Goal: Use online tool/utility: Use online tool/utility

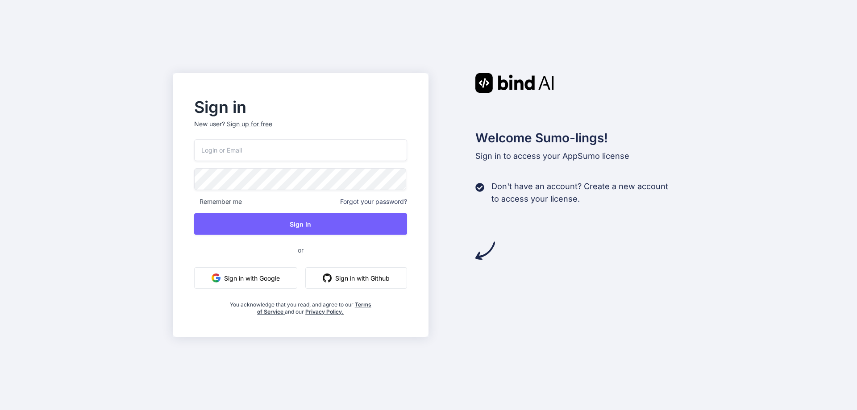
click at [237, 148] on input "email" at bounding box center [300, 150] width 213 height 22
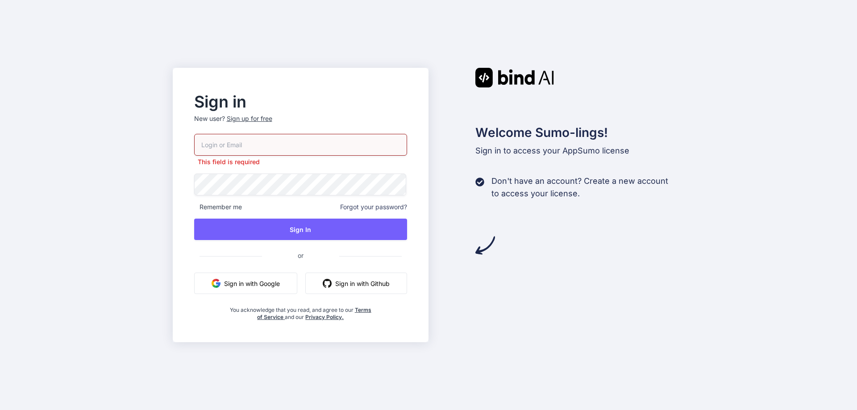
type input "[EMAIL_ADDRESS][DOMAIN_NAME]"
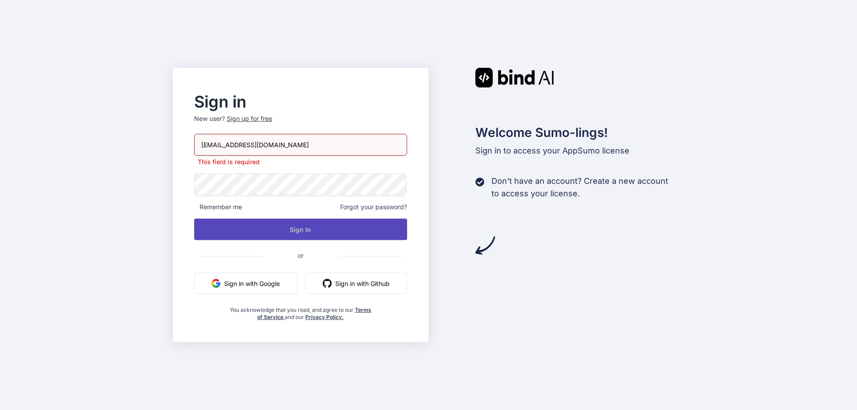
click at [274, 226] on button "Sign In" at bounding box center [300, 229] width 213 height 21
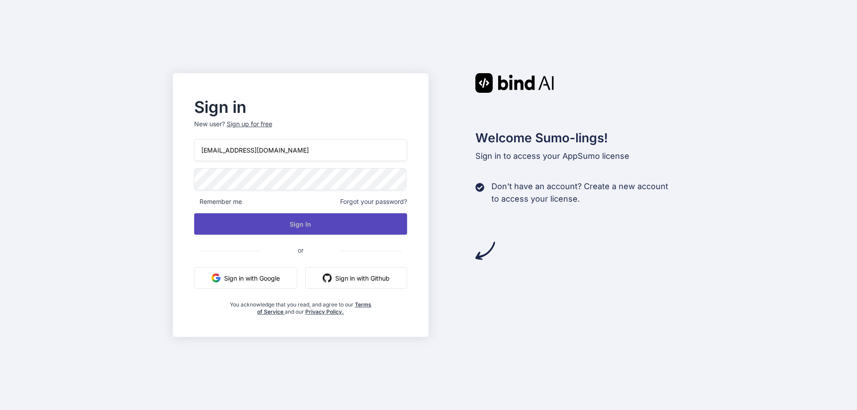
click at [282, 223] on button "Sign In" at bounding box center [300, 223] width 213 height 21
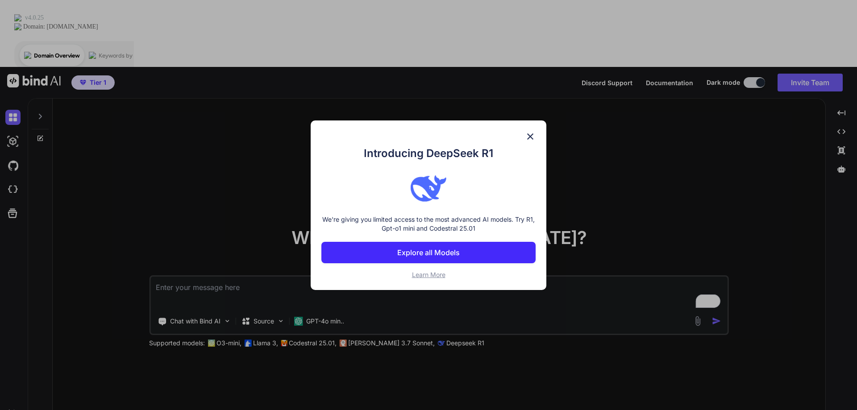
click at [475, 253] on button "Explore all Models" at bounding box center [428, 252] width 214 height 21
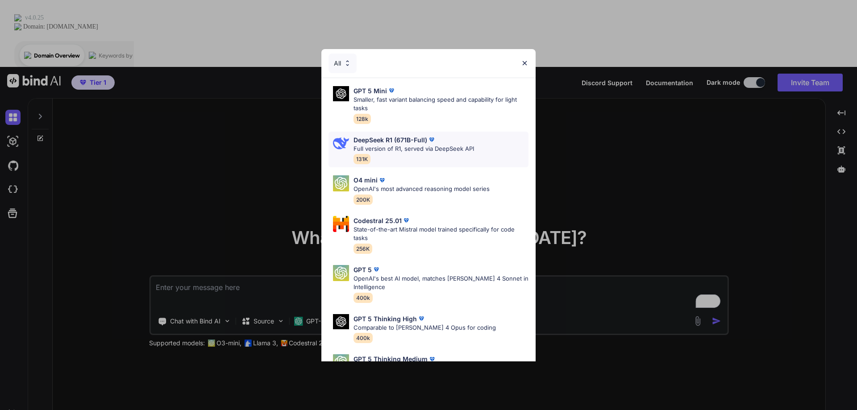
click at [418, 154] on div "DeepSeek R1 (671B-Full) Full version of R1, served via DeepSeek API 131K" at bounding box center [413, 149] width 120 height 29
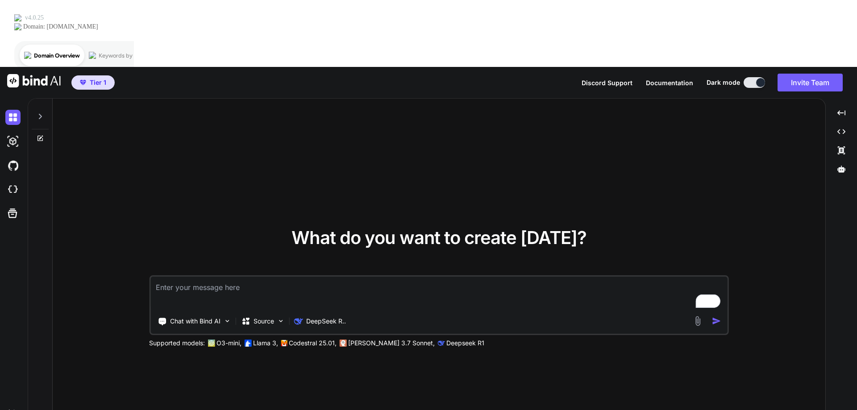
click at [199, 277] on textarea "To enrich screen reader interactions, please activate Accessibility in Grammarl…" at bounding box center [438, 293] width 577 height 33
click at [216, 317] on p "Chat with Bind AI" at bounding box center [195, 321] width 50 height 9
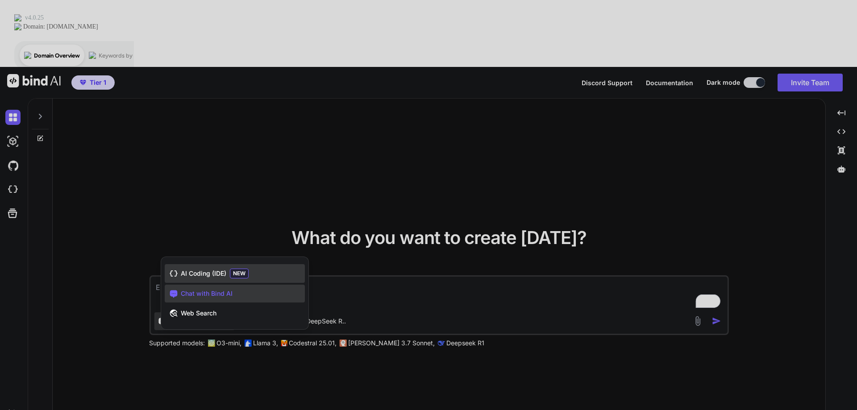
click at [209, 269] on span "AI Coding (IDE)" at bounding box center [204, 273] width 46 height 9
type textarea "x"
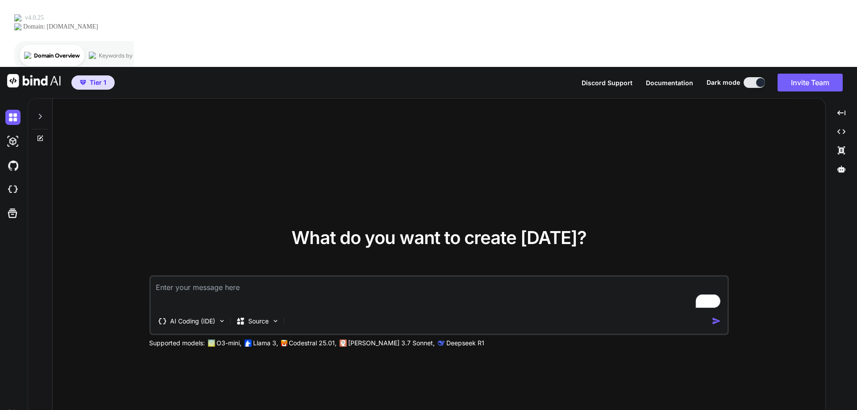
click at [174, 277] on textarea "To enrich screen reader interactions, please activate Accessibility in Grammarl…" at bounding box center [438, 293] width 577 height 33
type textarea "C"
type textarea "x"
type textarea "Cr"
type textarea "x"
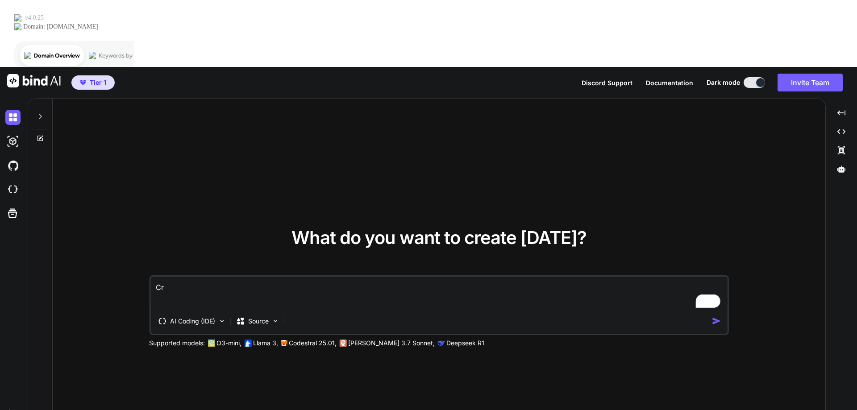
type textarea "Cre"
type textarea "x"
type textarea "Crea"
type textarea "x"
type textarea "Creat"
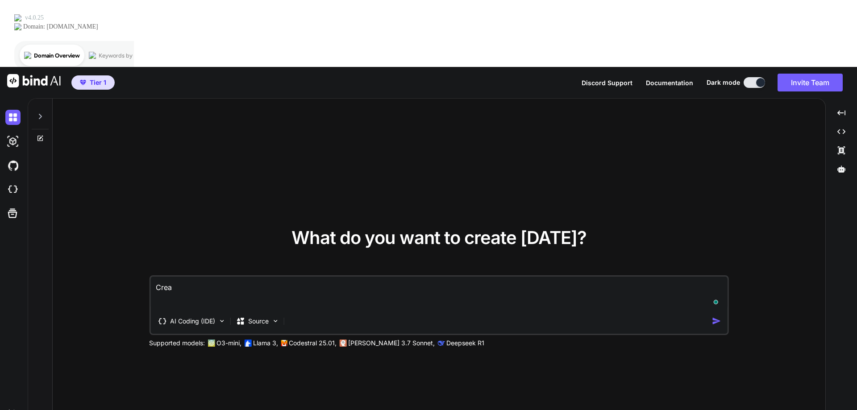
type textarea "x"
type textarea "Create"
type textarea "x"
type textarea "Create"
type textarea "x"
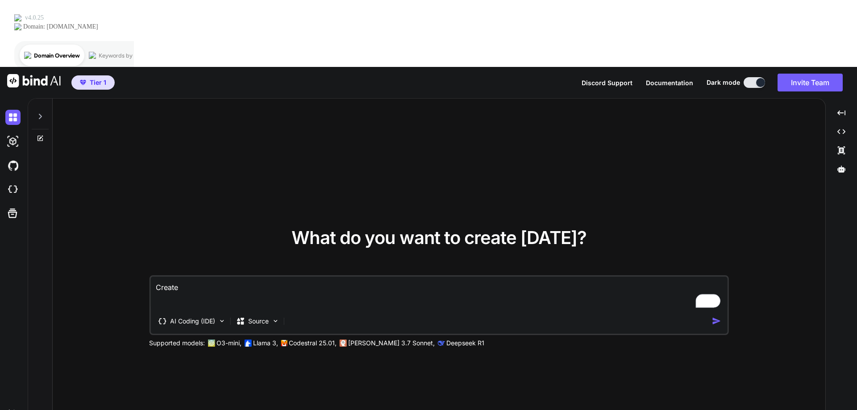
type textarea "Create A"
type textarea "x"
type textarea "Create A"
type textarea "x"
type textarea "Create A W"
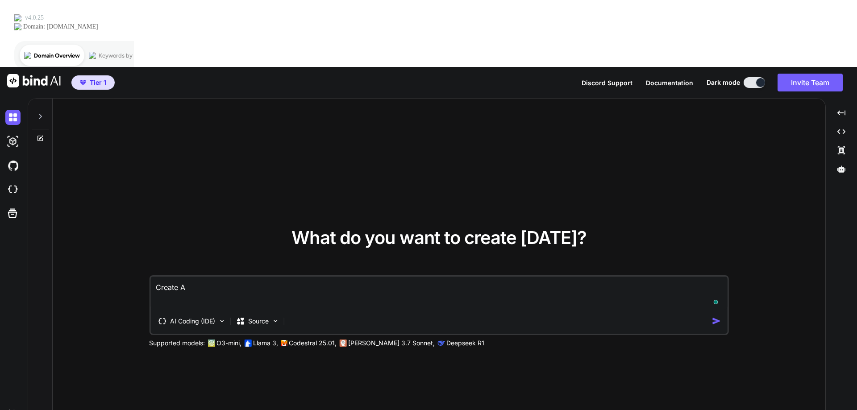
type textarea "x"
type textarea "Create A We"
type textarea "x"
type textarea "Create A Web"
type textarea "x"
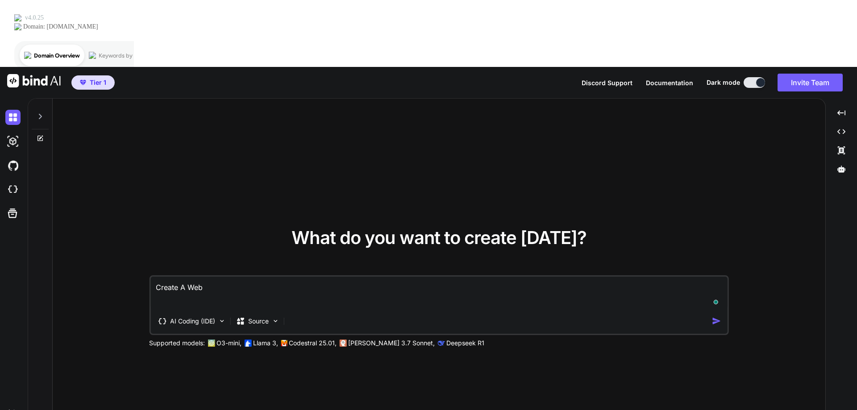
type textarea "Create A Webs"
type textarea "x"
type textarea "Create A Websi"
type textarea "x"
type textarea "Create A Websit"
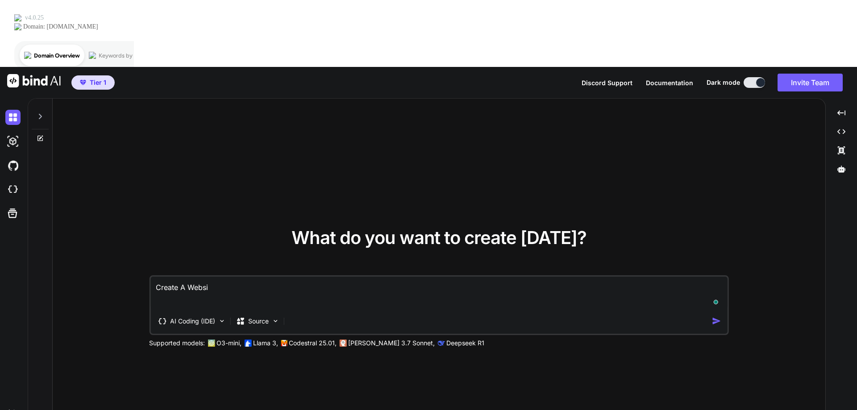
type textarea "x"
type textarea "Create A Website"
type textarea "x"
type textarea "Create A Website"
type textarea "x"
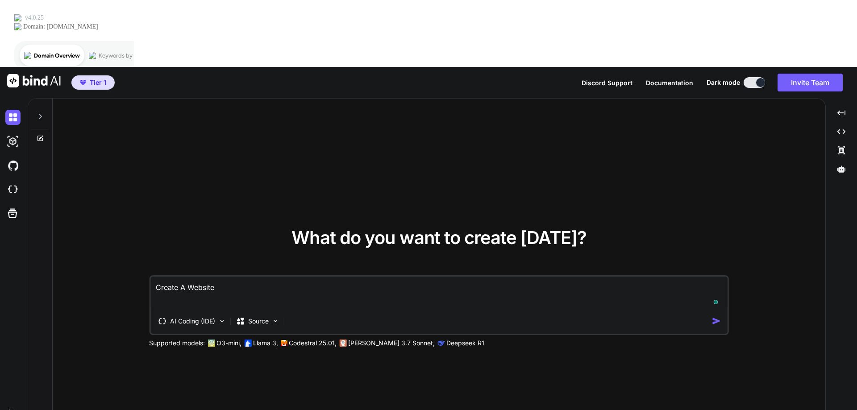
type textarea "Create A Website F"
type textarea "x"
type textarea "Create A Website Fo"
type textarea "x"
type textarea "Create A Website For"
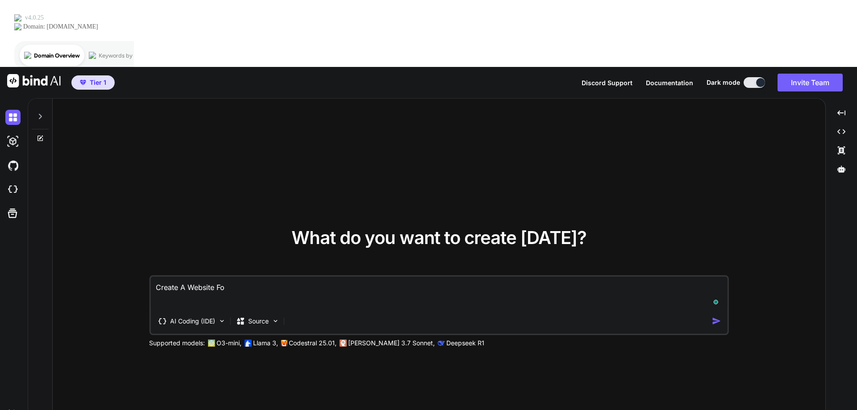
type textarea "x"
type textarea "Create A Website For"
type textarea "x"
type textarea "Create A Website For M"
type textarea "x"
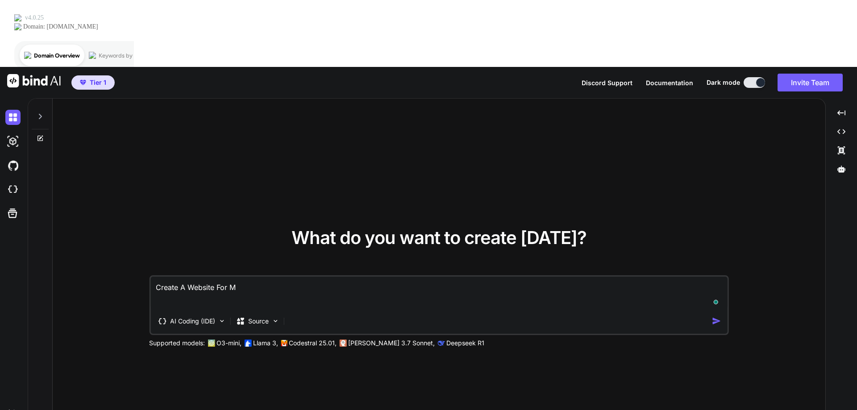
type textarea "Create A Website For My"
type textarea "x"
type textarea "Create A Website For My"
type textarea "x"
type textarea "Create A Website For My W"
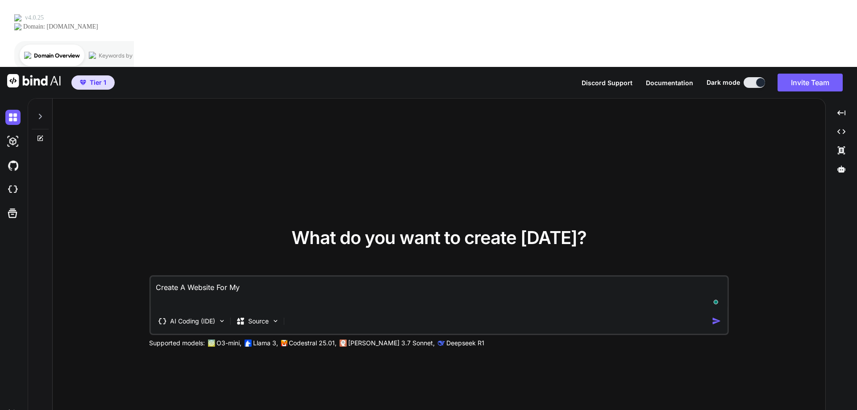
type textarea "x"
type textarea "Create A Website For My Wh"
type textarea "x"
type textarea "Create A Website For My Wha"
type textarea "x"
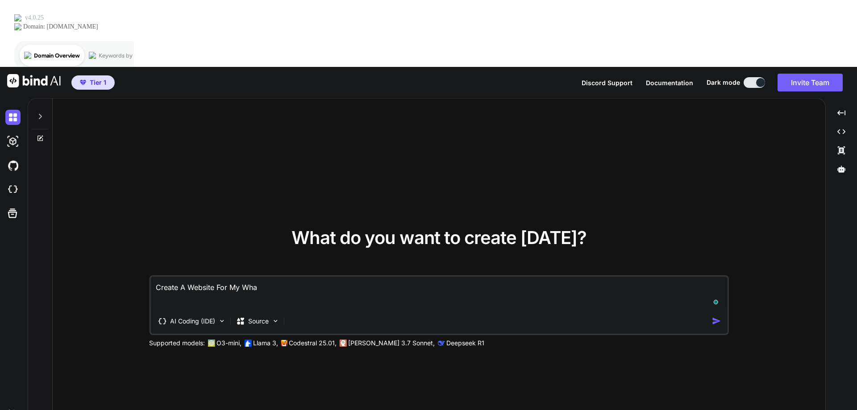
type textarea "Create A Website For My What"
type textarea "x"
type textarea "Create A Website For My Whats"
type textarea "x"
type textarea "Create A Website For My WhatsA"
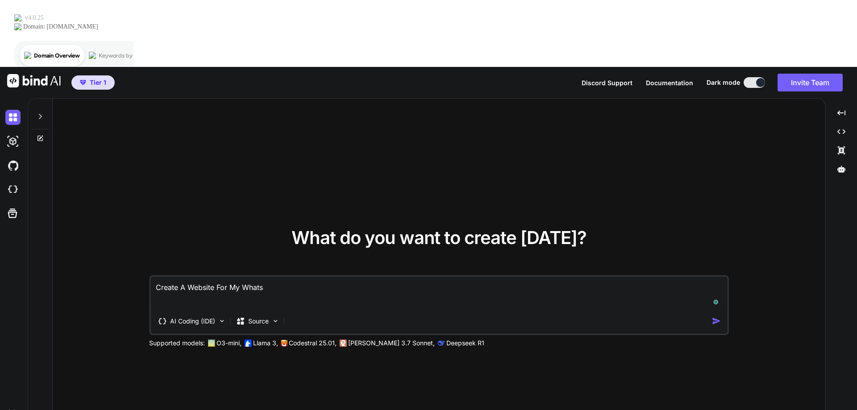
type textarea "x"
type textarea "Create A Website For My WhatsAp"
type textarea "x"
type textarea "Create A Website For My WhatsApp"
type textarea "x"
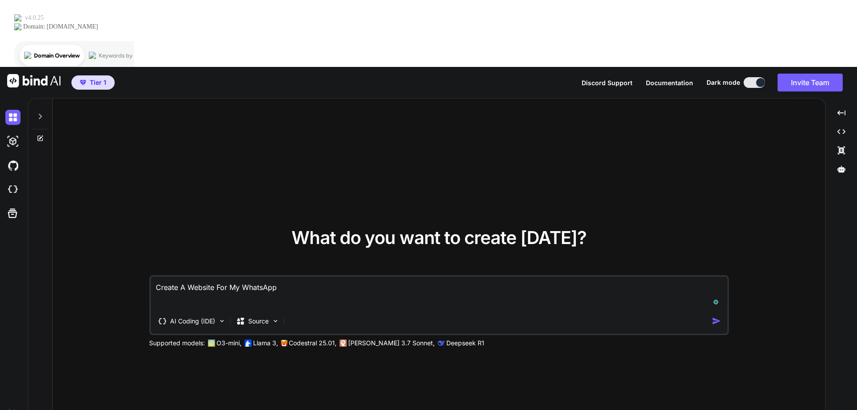
type textarea "Create A Website For My WhatsApp"
type textarea "x"
type textarea "Create A Website For My WhatsApp A"
type textarea "x"
type textarea "Create A Website For My WhatsApp AP"
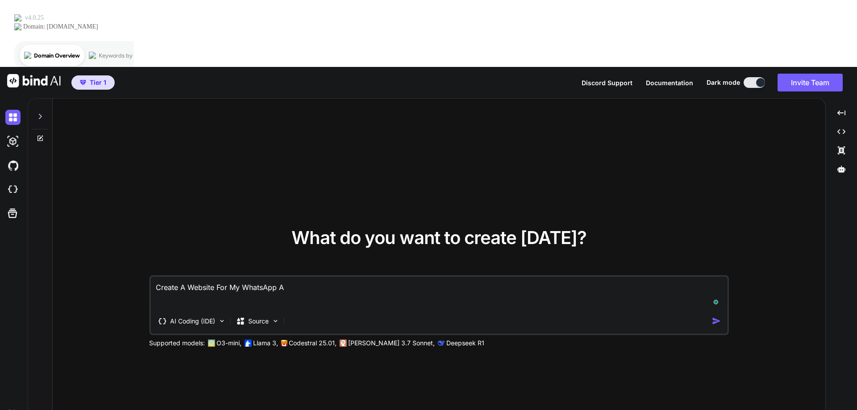
type textarea "x"
type textarea "Create A Website For My WhatsApp API"
type textarea "x"
type textarea "Create A Website For My WhatsApp API"
type textarea "x"
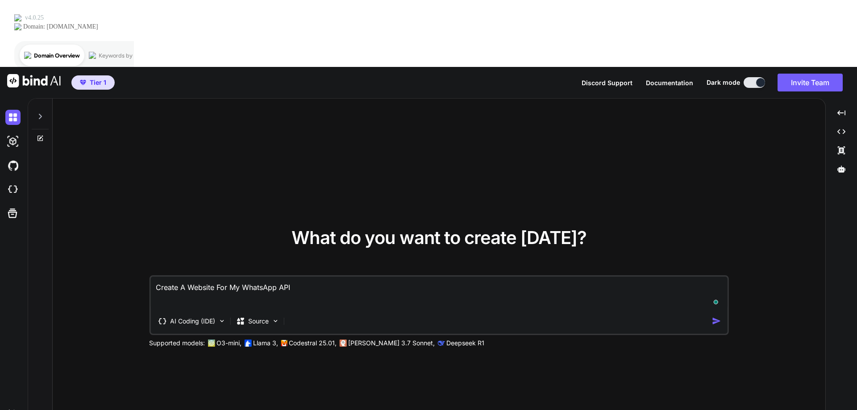
type textarea "Create A Website For My WhatsApp API S"
type textarea "x"
type textarea "Create A Website For My WhatsApp API Sa"
type textarea "x"
type textarea "Create A Website For My WhatsApp API Saa"
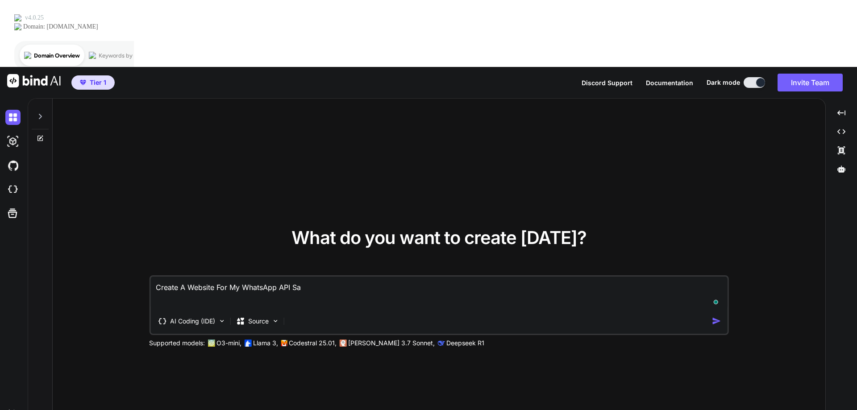
type textarea "x"
type textarea "Create A Website For My WhatsApp API SaaS"
type textarea "x"
type textarea "Create A Website For My WhatsApp API SaaS"
type textarea "x"
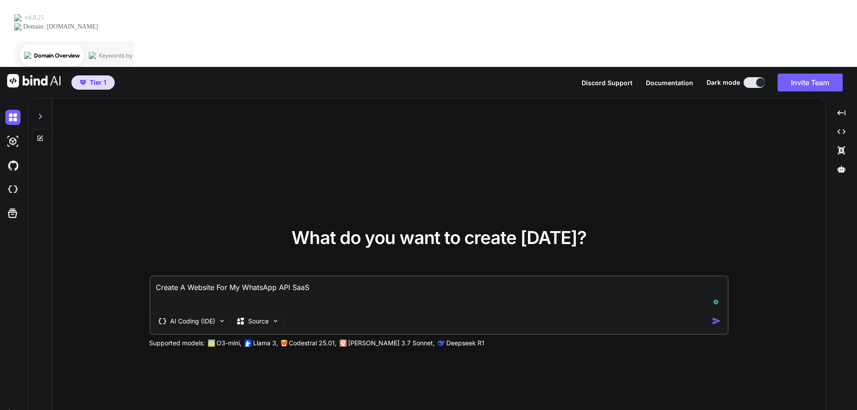
type textarea "Create A Website For My WhatsApp API SaaS P"
type textarea "x"
type textarea "Create A Website For My WhatsApp API SaaS Pl"
type textarea "x"
type textarea "Create A Website For My WhatsApp API SaaS Pla"
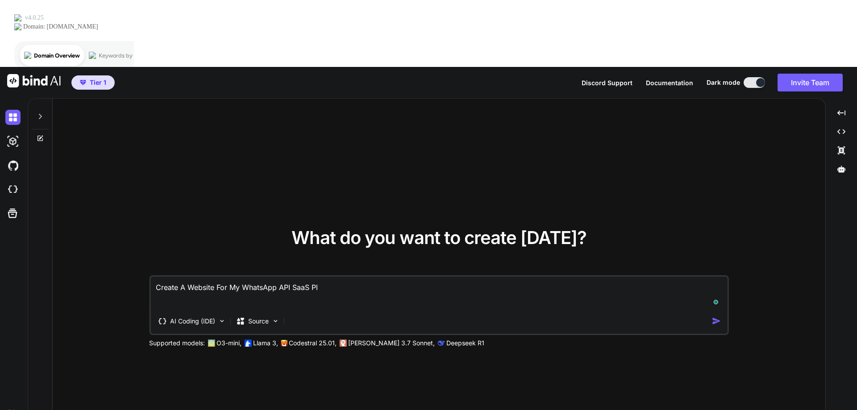
type textarea "x"
type textarea "Create A Website For My WhatsApp API SaaS Plat"
type textarea "x"
type textarea "Create A Website For My WhatsApp API SaaS Platf"
type textarea "x"
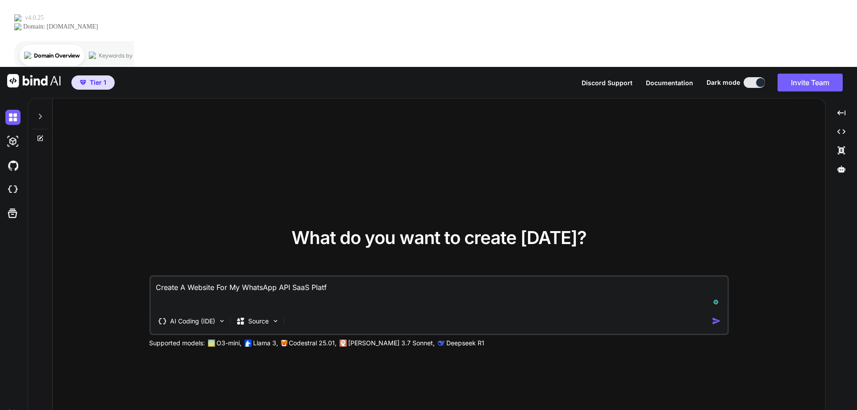
type textarea "Create A Website For My WhatsApp API SaaS Platfo"
type textarea "x"
type textarea "Create A Website For My WhatsApp API SaaS Platfor"
type textarea "x"
type textarea "Create A Website For My WhatsApp API SaaS Platform"
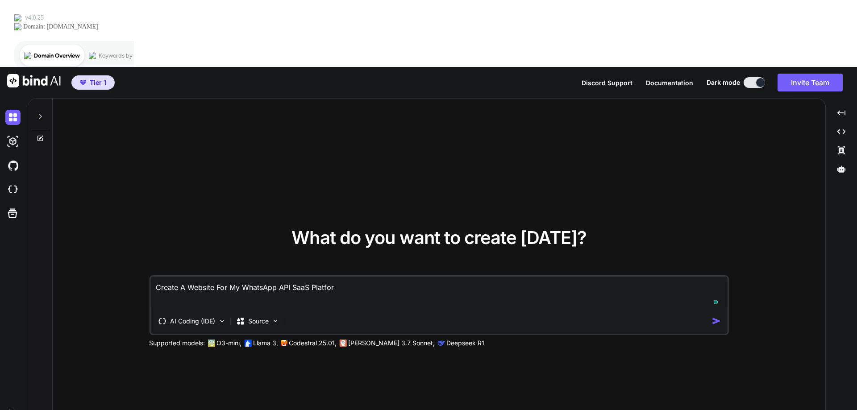
type textarea "x"
type textarea "Create A Website For My WhatsApp API SaaS Platform"
type textarea "x"
type textarea "Create A Website For My WhatsApp API SaaS Platform N"
type textarea "x"
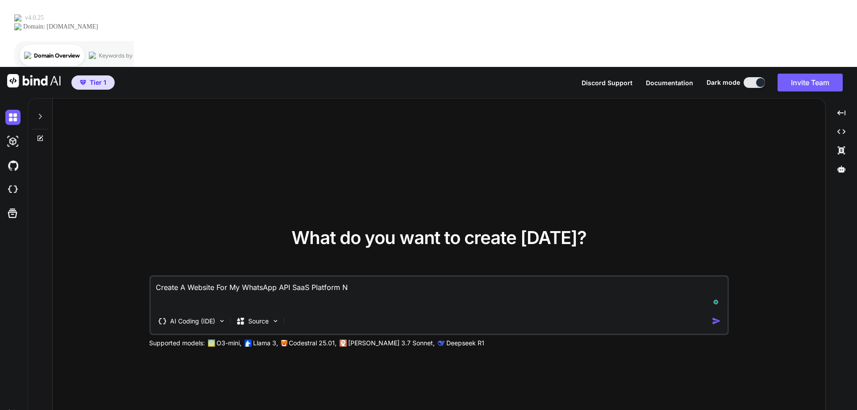
type textarea "Create A Website For My WhatsApp API SaaS Platform Na"
type textarea "x"
type textarea "Create A Website For My WhatsApp API SaaS Platform Nam"
type textarea "x"
type textarea "Create A Website For My WhatsApp API SaaS Platform Name"
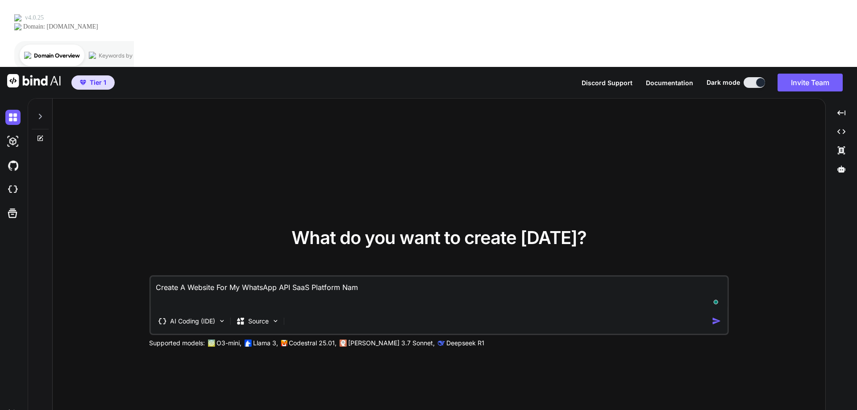
type textarea "x"
type textarea "Create A Website For My WhatsApp API SaaS Platform Named"
type textarea "x"
type textarea "Create A Website For My WhatsApp API SaaS Platform Named"
type textarea "x"
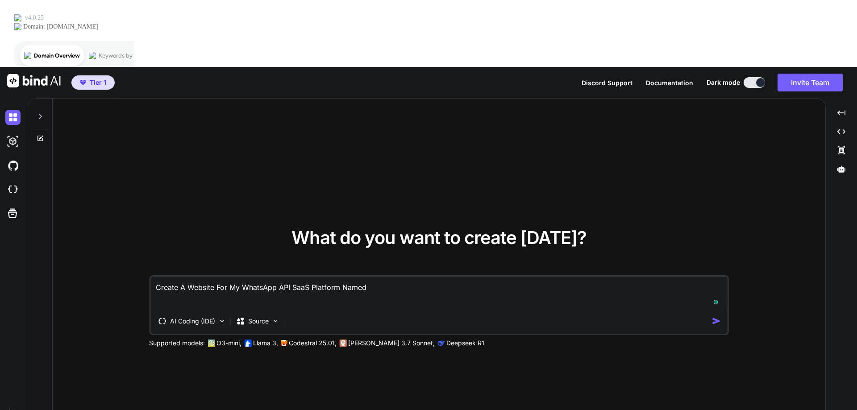
type textarea "Create A Website For My WhatsApp API SaaS Platform Named C"
type textarea "x"
type textarea "Create A Website For My WhatsApp API SaaS Platform Named Ch"
type textarea "x"
type textarea "Create A Website For My WhatsApp API SaaS Platform Named Cha"
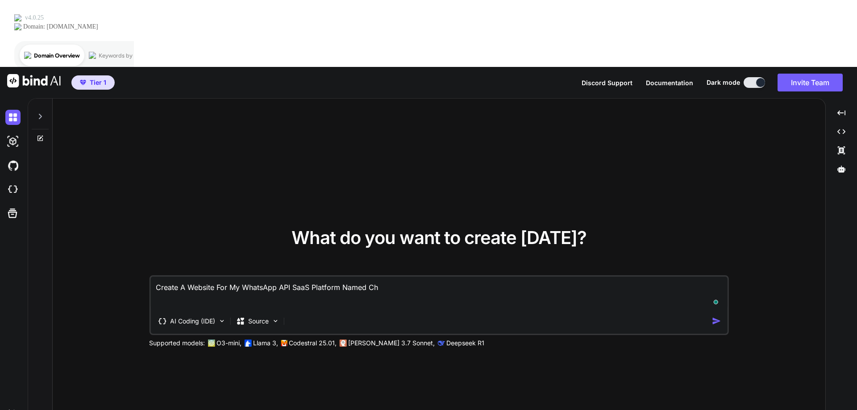
type textarea "x"
type textarea "Create A Website For My WhatsApp API SaaS Platform Named Chat"
type textarea "x"
type textarea "Create A Website For My WhatsApp API SaaS Platform Named ChatB"
type textarea "x"
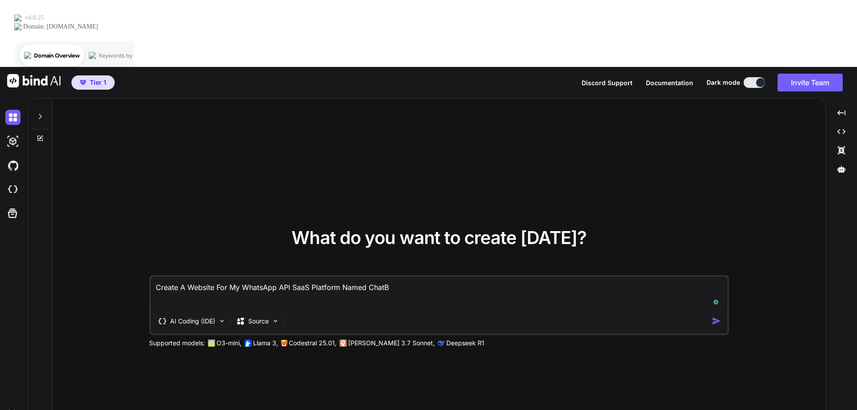
type textarea "Create A Website For My WhatsApp API SaaS Platform Named ChatBo"
type textarea "x"
type textarea "Create A Website For My WhatsApp API SaaS Platform Named ChatBot"
type textarea "x"
type textarea "Create A Website For My WhatsApp API SaaS Platform Named ChatBot"
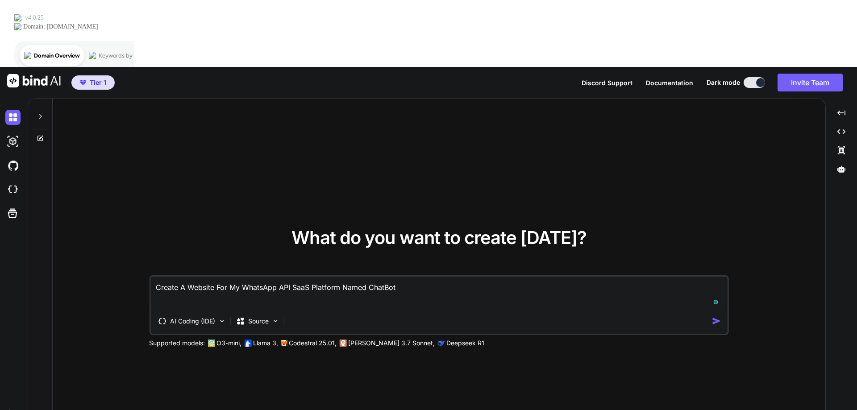
type textarea "x"
type textarea "Create A Website For My WhatsApp API SaaS Platform Named ChatBot A"
type textarea "x"
type textarea "Create A Website For My WhatsApp API SaaS Platform Named ChatBot AO"
type textarea "x"
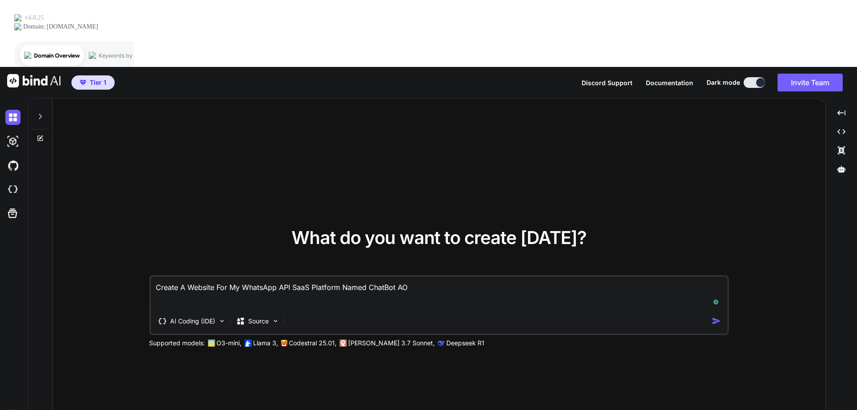
type textarea "Create A Website For My WhatsApp API SaaS Platform Named ChatBot A"
type textarea "x"
type textarea "Create A Website For My WhatsApp API SaaS Platform Named ChatBot AI"
type textarea "x"
type textarea "Create A Website For My WhatsApp API SaaS Platform Named ChatBot AI""
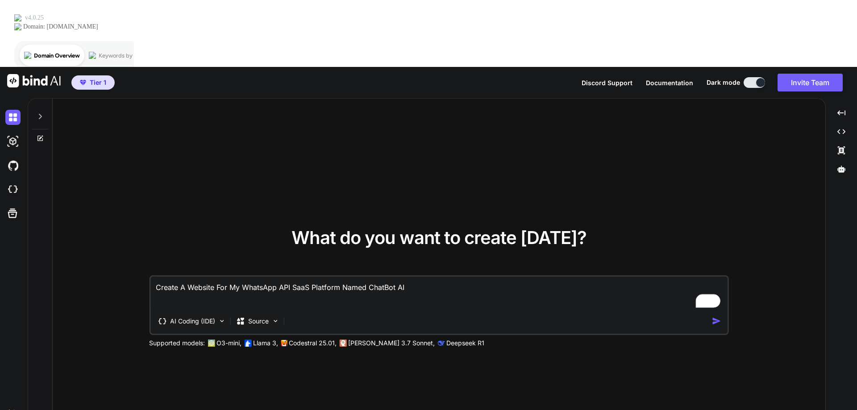
type textarea "x"
type textarea "Create A Website For My WhatsApp API SaaS Platform Named "ChatBot AI""
type textarea "x"
type textarea "Create A Website For My WhatsApp API SaaS Platform Named "ChatBot AI""
type textarea "x"
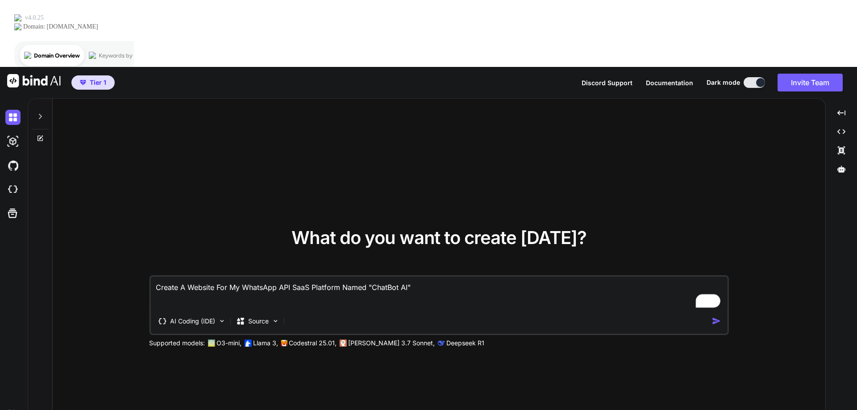
type textarea "Create A Website For My WhatsApp API SaaS Platform Named "ChatBot AI""
type textarea "x"
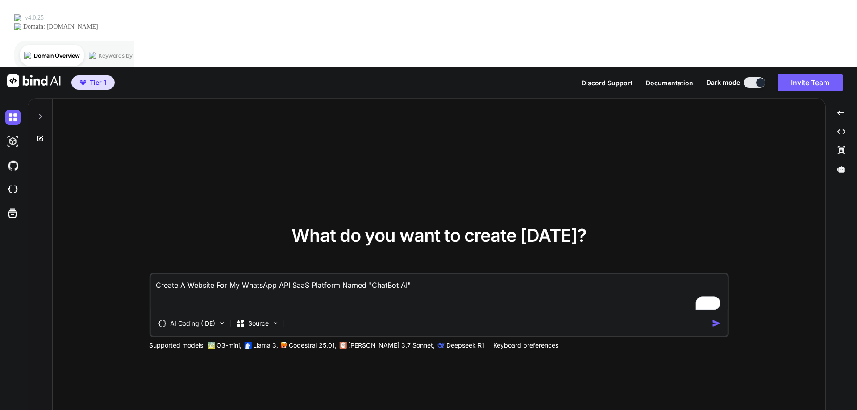
type textarea "Create A Website For My WhatsApp API SaaS Platform Named "ChatBot AI" A"
type textarea "x"
type textarea "Create A Website For My WhatsApp API SaaS Platform Named "ChatBot AI" Ad"
type textarea "x"
type textarea "Create A Website For My WhatsApp API SaaS Platform Named "ChatBot AI" Ad"
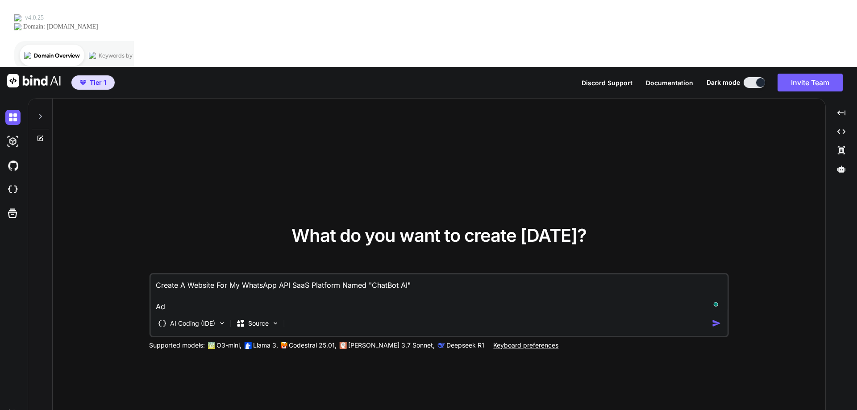
type textarea "x"
type textarea "Create A Website For My WhatsApp API SaaS Platform Named "ChatBot AI" Ad A"
type textarea "x"
type textarea "Create A Website For My WhatsApp API SaaS Platform Named "ChatBot AI" Ad Al"
type textarea "x"
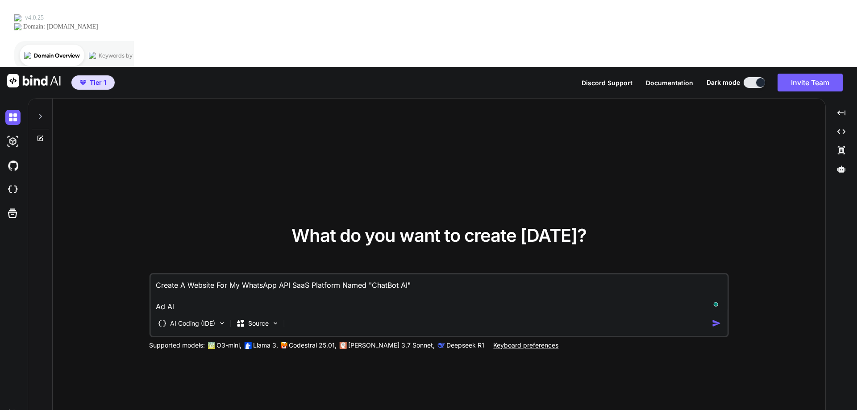
type textarea "Create A Website For My WhatsApp API SaaS Platform Named "ChatBot AI" Ad All"
type textarea "x"
type textarea "Create A Website For My WhatsApp API SaaS Platform Named "ChatBot AI" Ad All"
type textarea "x"
type textarea "Create A Website For My WhatsApp API SaaS Platform Named "ChatBot AI" Ad All C"
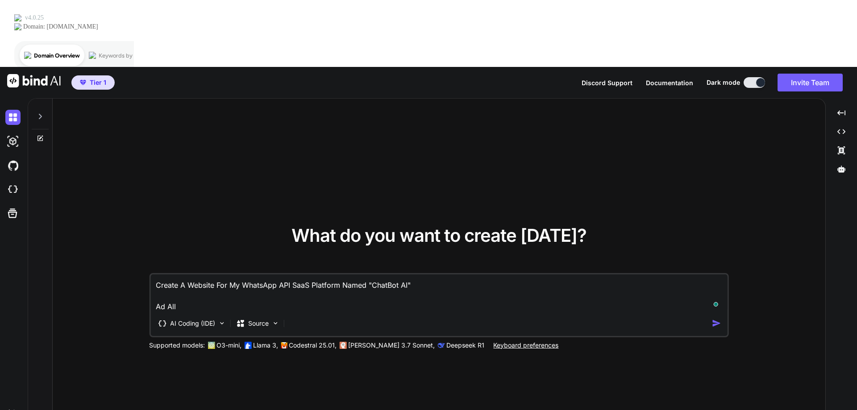
type textarea "x"
type textarea "Create A Website For My WhatsApp API SaaS Platform Named "ChatBot AI" Ad All Co"
type textarea "x"
type textarea "Create A Website For My WhatsApp API SaaS Platform Named "ChatBot AI" Ad All Coo"
type textarea "x"
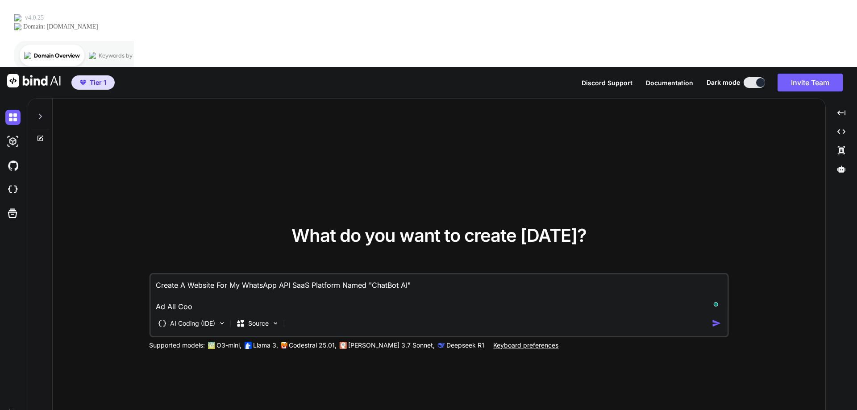
type textarea "Create A Website For My WhatsApp API SaaS Platform Named "ChatBot AI" Ad All Co…"
type textarea "x"
type textarea "Create A Website For My WhatsApp API SaaS Platform Named "ChatBot AI" Ad All Co…"
type textarea "x"
type textarea "Create A Website For My WhatsApp API SaaS Platform Named "ChatBot AI" Ad All Co…"
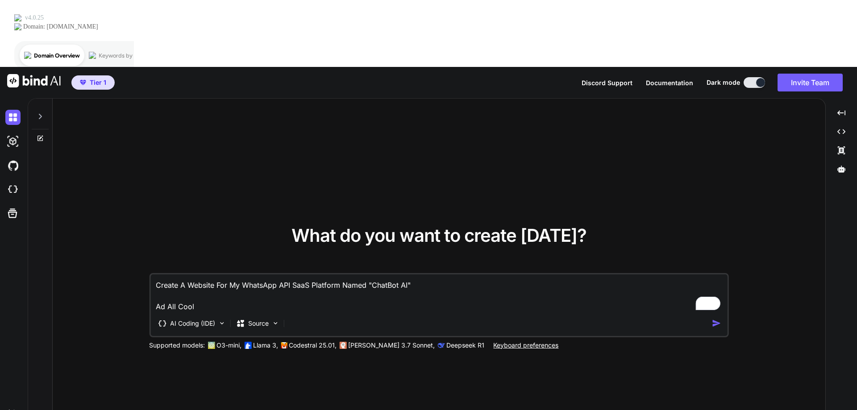
type textarea "x"
type textarea "Create A Website For My WhatsApp API SaaS Platform Named "ChatBot AI" Ad All Co…"
type textarea "x"
type textarea "Create A Website For My WhatsApp API SaaS Platform Named "ChatBot AI" Ad All Co…"
type textarea "x"
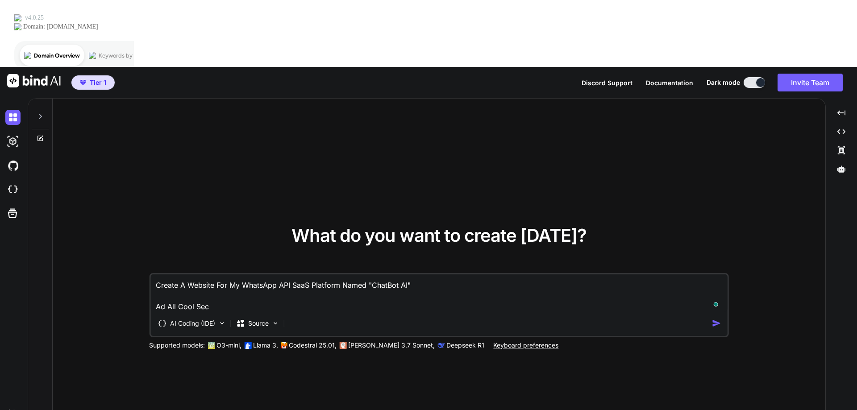
type textarea "Create A Website For My WhatsApp API SaaS Platform Named "ChatBot AI" Ad All Co…"
type textarea "x"
type textarea "Create A Website For My WhatsApp API SaaS Platform Named "ChatBot AI" Ad All Co…"
type textarea "x"
type textarea "Create A Website For My WhatsApp API SaaS Platform Named "ChatBot AI" Ad All Co…"
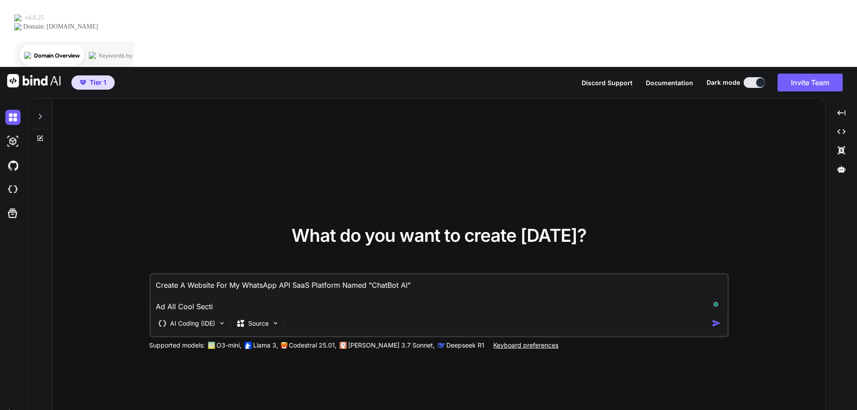
type textarea "x"
type textarea "Create A Website For My WhatsApp API SaaS Platform Named "ChatBot AI" Ad All Co…"
type textarea "x"
type textarea "Create A Website For My WhatsApp API SaaS Platform Named "ChatBot AI" Ad All Co…"
type textarea "x"
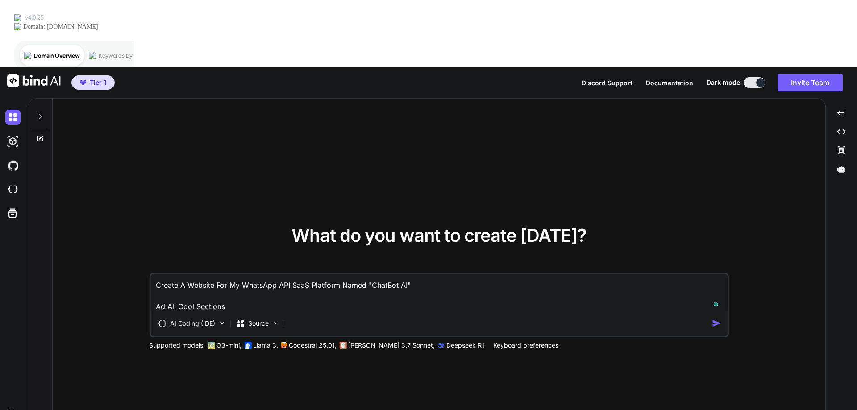
type textarea "Create A Website For My WhatsApp API SaaS Platform Named "ChatBot AI" Ad All Co…"
type textarea "x"
type textarea "Create A Website For My WhatsApp API SaaS Platform Named "ChatBot AI" Ad All Co…"
type textarea "x"
type textarea "Create A Website For My WhatsApp API SaaS Platform Named "ChatBot AI" Ad All Co…"
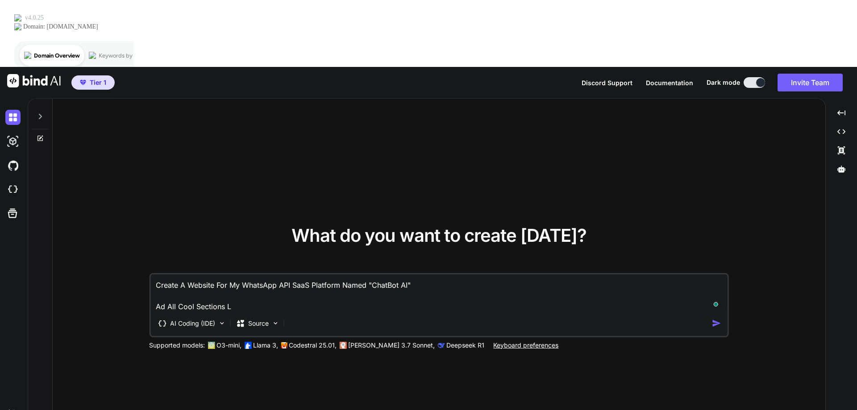
type textarea "x"
type textarea "Create A Website For My WhatsApp API SaaS Platform Named "ChatBot AI" Ad All Co…"
type textarea "x"
type textarea "Create A Website For My WhatsApp API SaaS Platform Named "ChatBot AI" Ad All Co…"
type textarea "x"
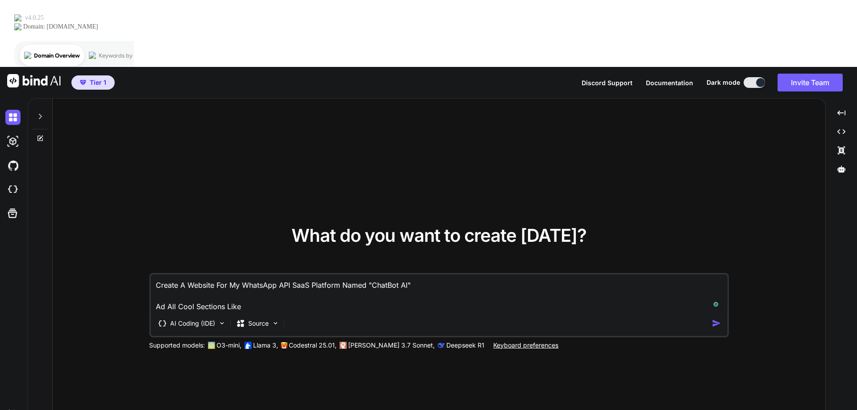
type textarea "Create A Website For My WhatsApp API SaaS Platform Named "ChatBot AI" Ad All Co…"
type textarea "x"
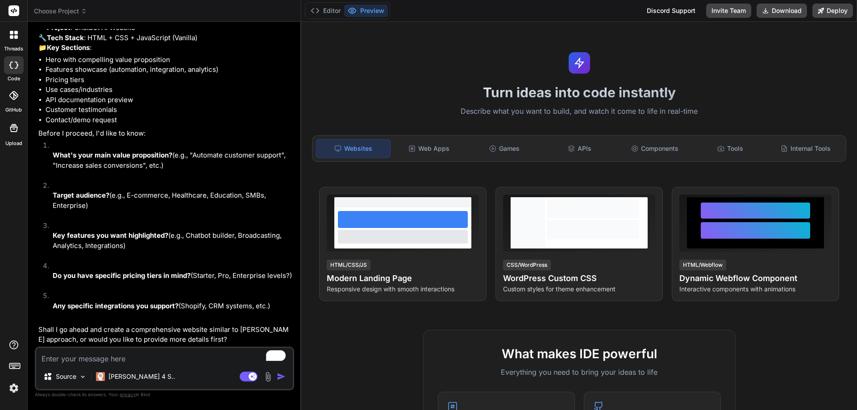
scroll to position [112, 0]
drag, startPoint x: 55, startPoint y: 163, endPoint x: 74, endPoint y: 162, distance: 18.7
click at [74, 162] on p "What's your main value proposition? (e.g., "Automate customer support", "Increa…" at bounding box center [173, 160] width 240 height 20
click at [66, 360] on textarea "To enrich screen reader interactions, please activate Accessibility in Grammarl…" at bounding box center [164, 356] width 257 height 16
type textarea "x"
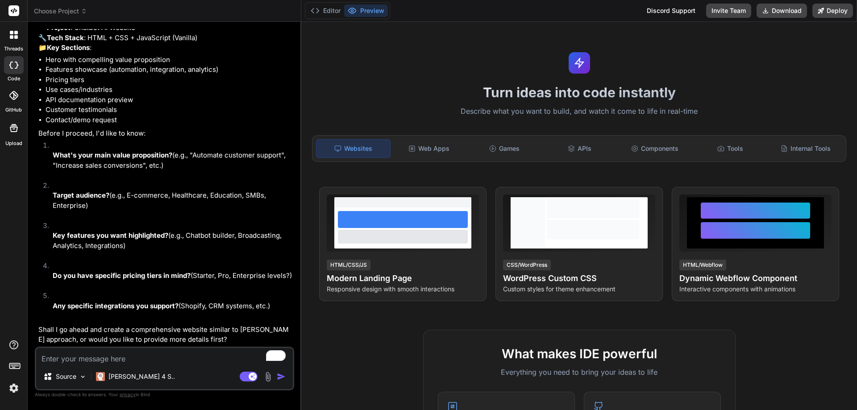
type textarea "1"
type textarea "x"
type textarea "1."
type textarea "x"
type textarea "1."
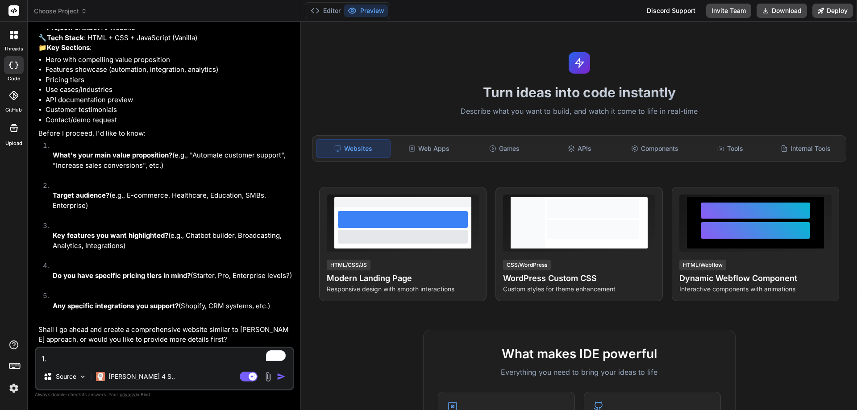
click at [55, 163] on p "What's your main value proposition? (e.g., "Automate customer support", "Increa…" at bounding box center [173, 160] width 240 height 20
click at [98, 166] on p "What's your main value proposition? (e.g., "Automate customer support", "Increa…" at bounding box center [173, 160] width 240 height 20
click at [55, 164] on p "What's your main value proposition? (e.g., "Automate customer support", "Increa…" at bounding box center [173, 160] width 240 height 20
click at [105, 162] on p "What's your main value proposition? (e.g., "Automate customer support", "Increa…" at bounding box center [173, 160] width 240 height 20
click at [141, 165] on p "What's your main value proposition? (e.g., "Automate customer support", "Increa…" at bounding box center [173, 160] width 240 height 20
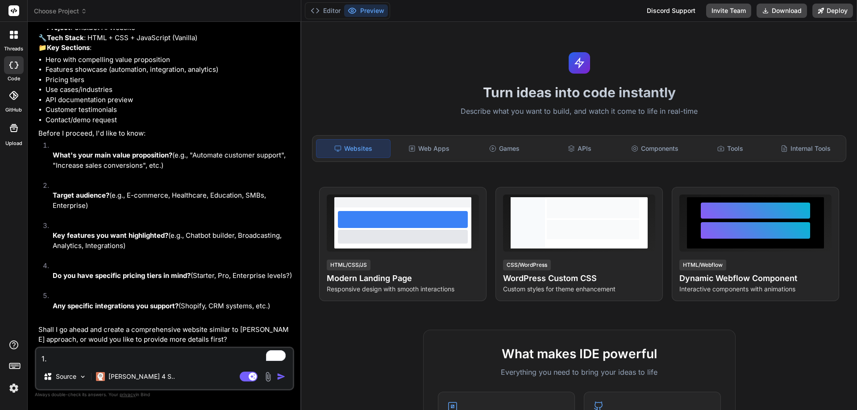
drag, startPoint x: 70, startPoint y: 168, endPoint x: 45, endPoint y: 168, distance: 24.5
click at [67, 168] on p "What's your main value proposition? (e.g., "Automate customer support", "Increa…" at bounding box center [173, 160] width 240 height 20
click at [55, 165] on p "What's your main value proposition? (e.g., "Automate customer support", "Increa…" at bounding box center [173, 160] width 240 height 20
drag, startPoint x: 55, startPoint y: 165, endPoint x: 137, endPoint y: 166, distance: 82.5
click at [137, 166] on p "What's your main value proposition? (e.g., "Automate customer support", "Increa…" at bounding box center [173, 160] width 240 height 20
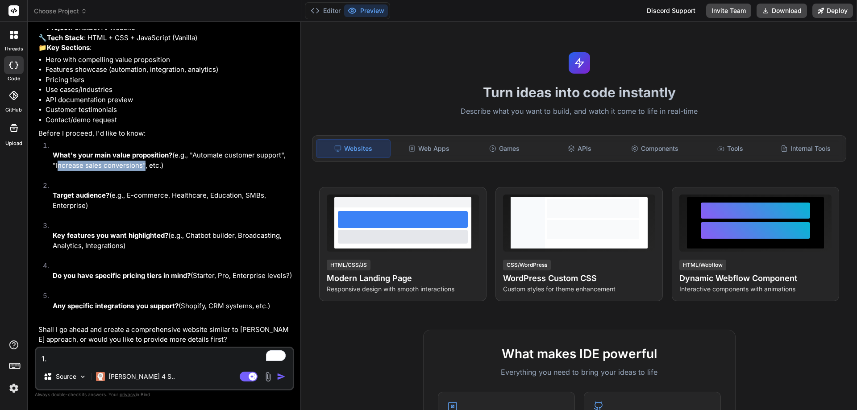
copy p "Increase sales conversions"
click at [70, 362] on textarea "1." at bounding box center [164, 356] width 257 height 16
paste textarea "Increase sales conversions"
type textarea "x"
type textarea "1. Increase sales conversions"
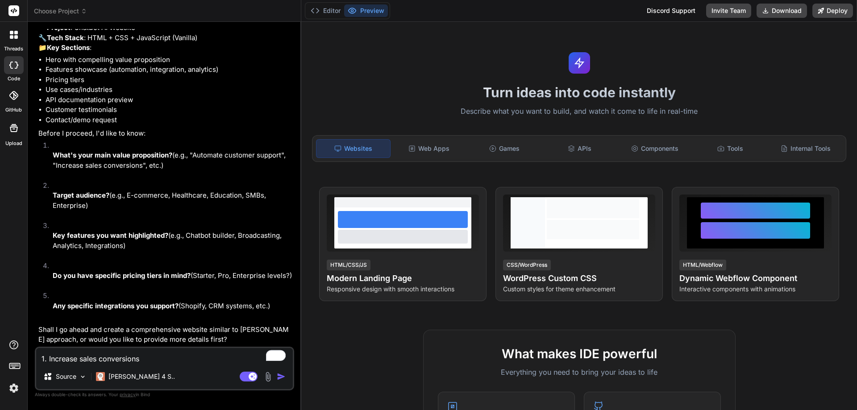
type textarea "x"
type textarea "1. Increase sales conversions"
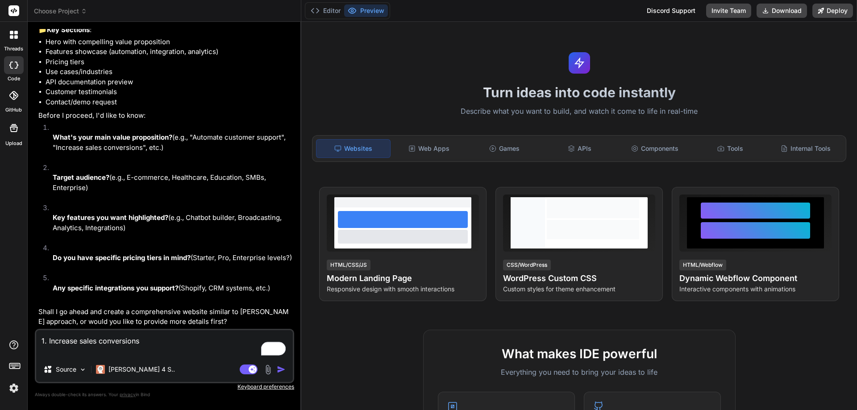
type textarea "x"
type textarea "1. Increase sales conversions"
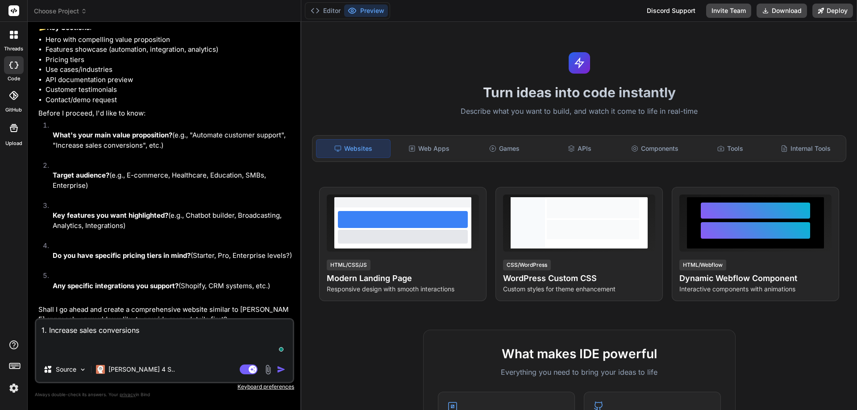
type textarea "x"
type textarea "1. Increase sales conversions 2"
type textarea "x"
type textarea "1. Increase sales conversions 2,"
type textarea "x"
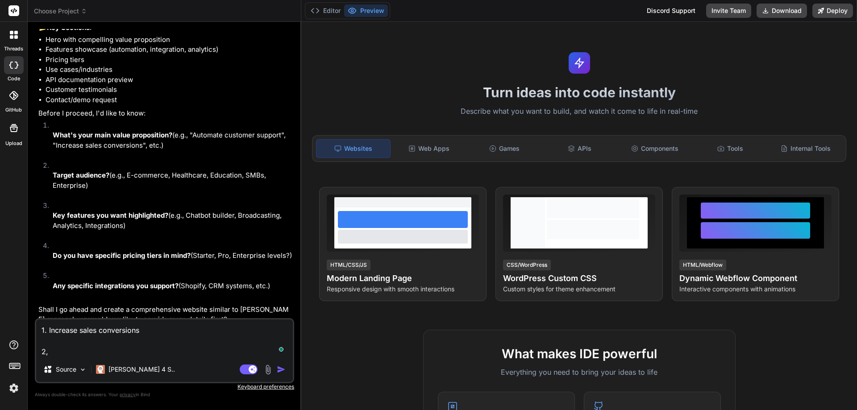
type textarea "1. Increase sales conversions 2,"
type textarea "x"
type textarea "1. Increase sales conversions 2,"
type textarea "x"
type textarea "1. Increase sales conversions 2"
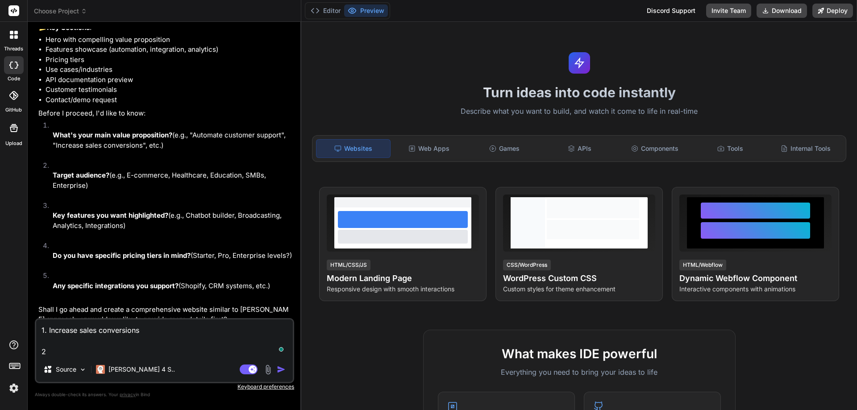
type textarea "x"
type textarea "1. Increase sales conversions 2."
type textarea "x"
type textarea "1. Increase sales conversions 2."
click at [212, 191] on p "Target audience? (e.g., E-commerce, Healthcare, Education, SMBs, Enterprise)" at bounding box center [173, 180] width 240 height 20
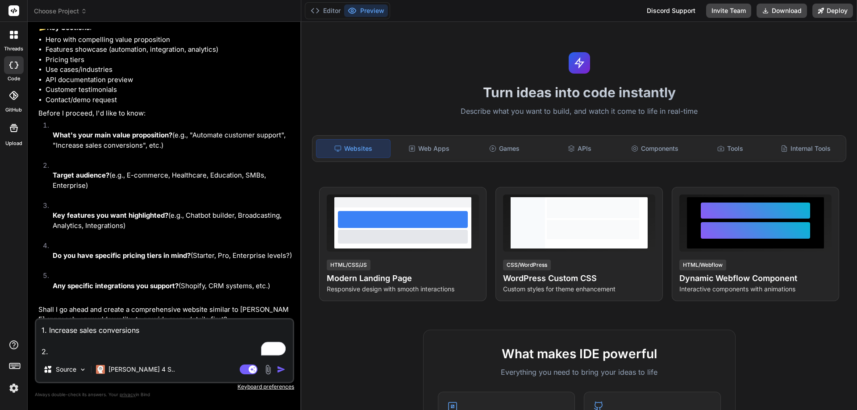
click at [244, 191] on p "Target audience? (e.g., E-commerce, Healthcare, Education, SMBs, Enterprise)" at bounding box center [173, 180] width 240 height 20
drag, startPoint x: 212, startPoint y: 194, endPoint x: 243, endPoint y: 196, distance: 30.4
click at [243, 191] on p "Target audience? (e.g., E-commerce, Healthcare, Education, SMBs, Enterprise)" at bounding box center [173, 180] width 240 height 20
copy p "Education"
click at [70, 350] on textarea "1. Increase sales conversions 2." at bounding box center [164, 337] width 257 height 37
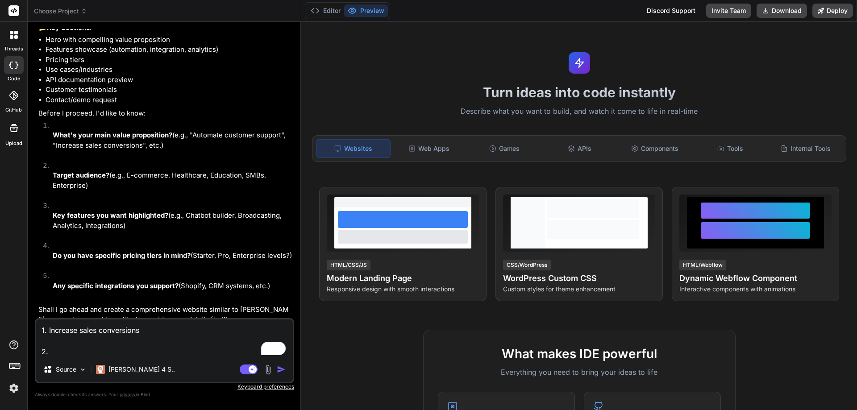
paste textarea "Education"
type textarea "x"
type textarea "1. Increase sales conversions 2. Education"
type textarea "x"
type textarea "1. Increase sales conversions 2. Education"
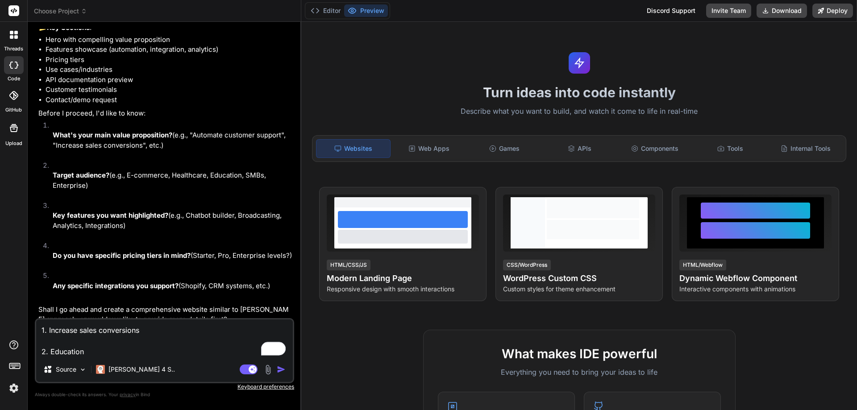
type textarea "x"
type textarea "1. Increase sales conversions 2. Education"
type textarea "x"
type textarea "1. Increase sales conversions 2. Education,"
type textarea "x"
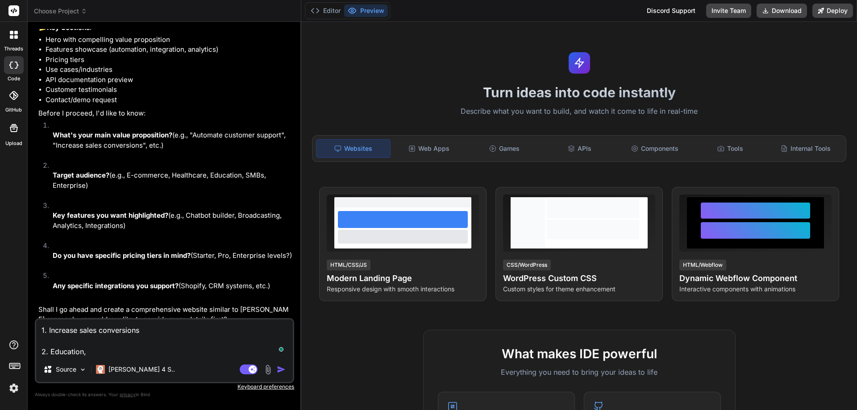
type textarea "1. Increase sales conversions 2. Education,"
type textarea "x"
type textarea "1. Increase sales conversions 2. Education, C"
type textarea "x"
type textarea "1. Increase sales conversions 2. Education, Co"
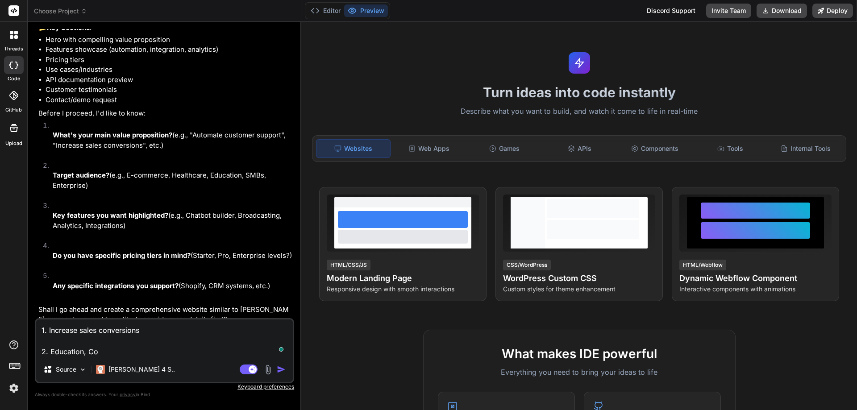
type textarea "x"
type textarea "1. Increase sales conversions 2. Education, Coa"
type textarea "x"
type textarea "1. Increase sales conversions 2. Education, Coac"
type textarea "x"
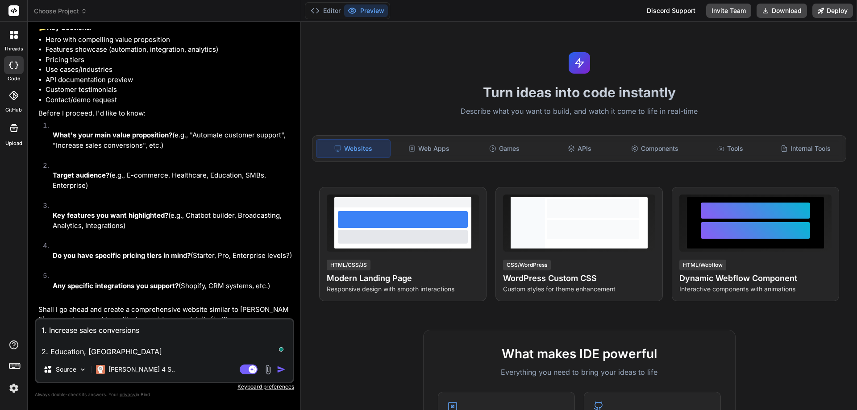
type textarea "1. Increase sales conversions 2. Education, Coach"
type textarea "x"
type textarea "1. Increase sales conversions 2. Education, Coache"
type textarea "x"
type textarea "1. Increase sales conversions 2. Education, Coaches"
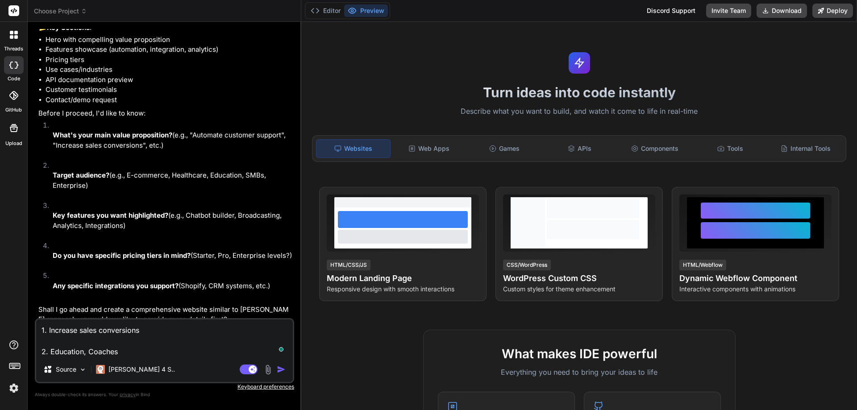
type textarea "x"
type textarea "1. Increase sales conversions 2. Education, Coaches"
type textarea "x"
type textarea "1. Increase sales conversions 2. Education, Coaches A"
type textarea "x"
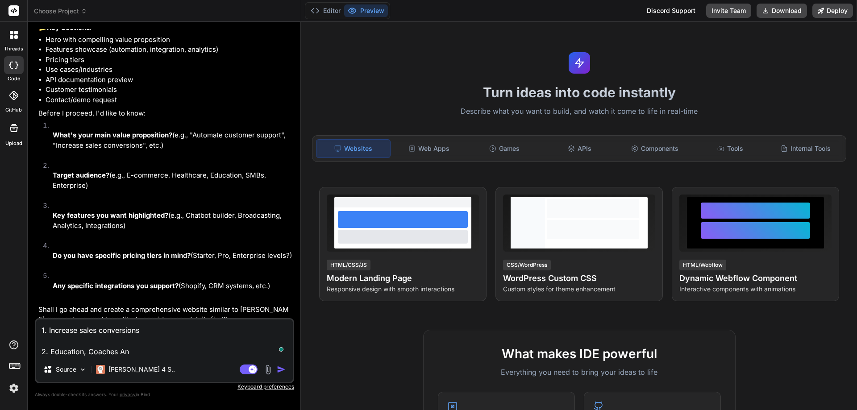
type textarea "1. Increase sales conversions 2. Education, Coaches And"
type textarea "x"
type textarea "1. Increase sales conversions 2. Education, Coaches Andf"
type textarea "x"
type textarea "1. Increase sales conversions 2. Education, Coaches Andf"
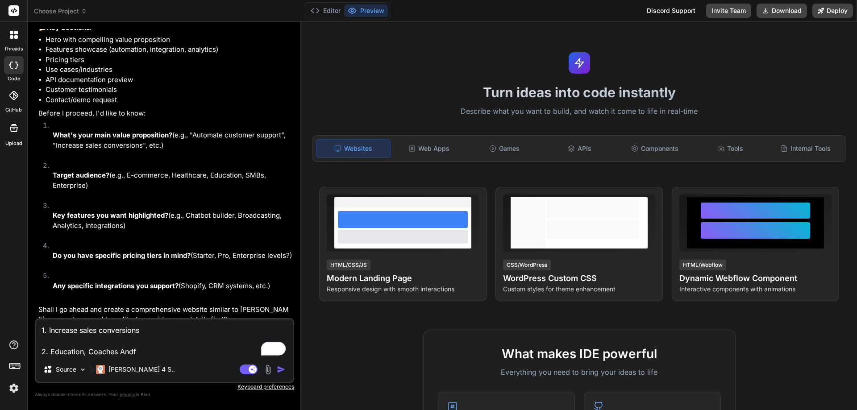
type textarea "x"
type textarea "1. Increase sales conversions 2. Education, Coaches Andf"
type textarea "x"
type textarea "1. Increase sales conversions 2. Education, Coaches And"
type textarea "x"
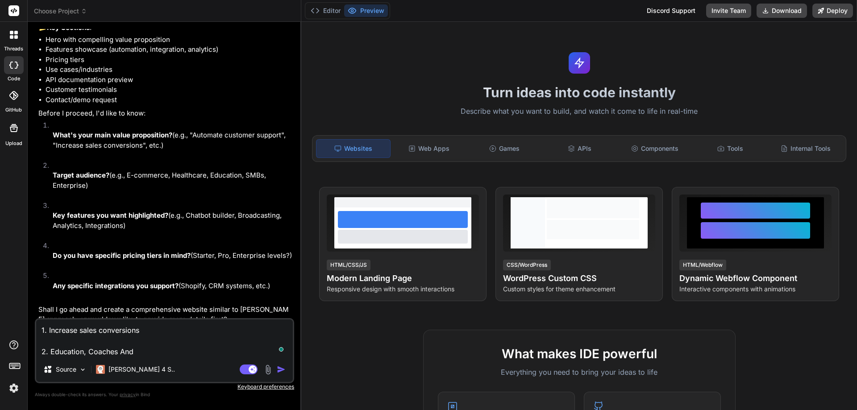
type textarea "1. Increase sales conversions 2. Education, Coaches And"
type textarea "x"
type textarea "1. Increase sales conversions 2. Education, Coaches And T"
type textarea "x"
type textarea "1. Increase sales conversions 2. Education, Coaches And Tr"
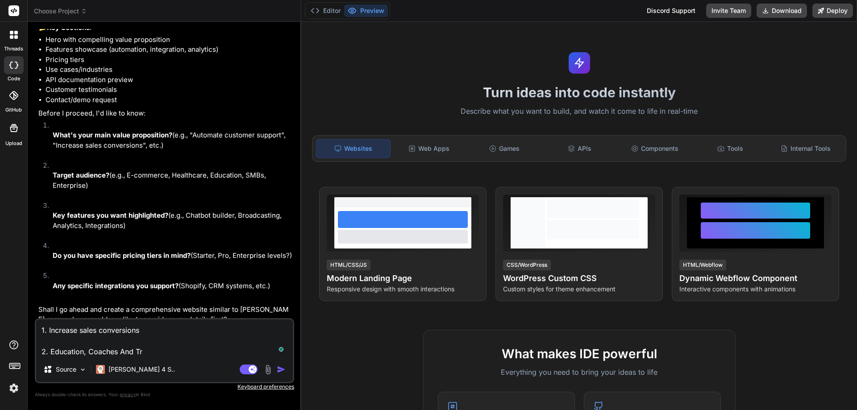
type textarea "x"
type textarea "1. Increase sales conversions 2. Education, Coaches And Tra"
type textarea "x"
type textarea "1. Increase sales conversions 2. Education, Coaches And Trai"
type textarea "x"
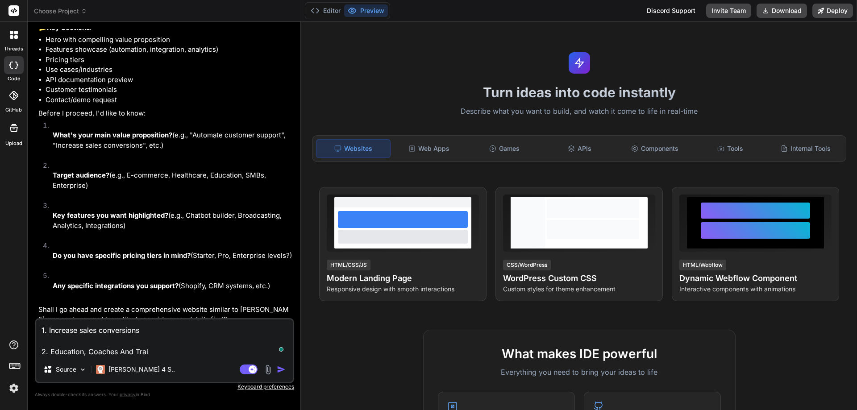
type textarea "1. Increase sales conversions 2. Education, Coaches And Train"
type textarea "x"
type textarea "1. Increase sales conversions 2. Education, Coaches And Traine"
type textarea "x"
type textarea "1. Increase sales conversions 2. Education, Coaches And Trainer"
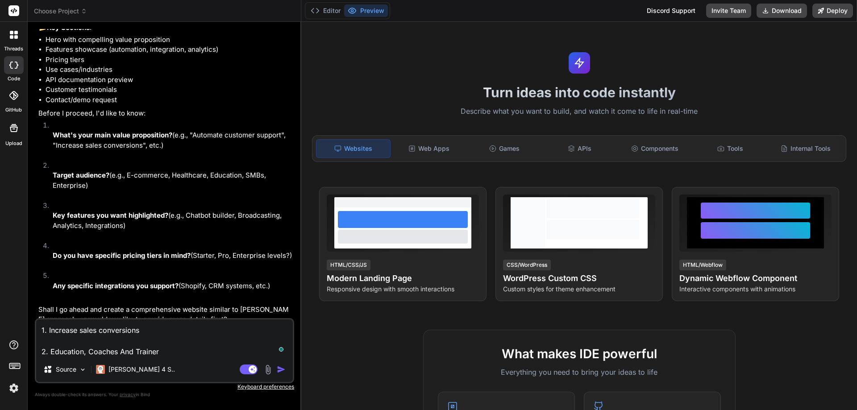
type textarea "x"
type textarea "1. Increase sales conversions 2. Education, Coaches And Trainers"
type textarea "x"
type textarea "1. Increase sales conversions 2. Education, Coaches And Trainers"
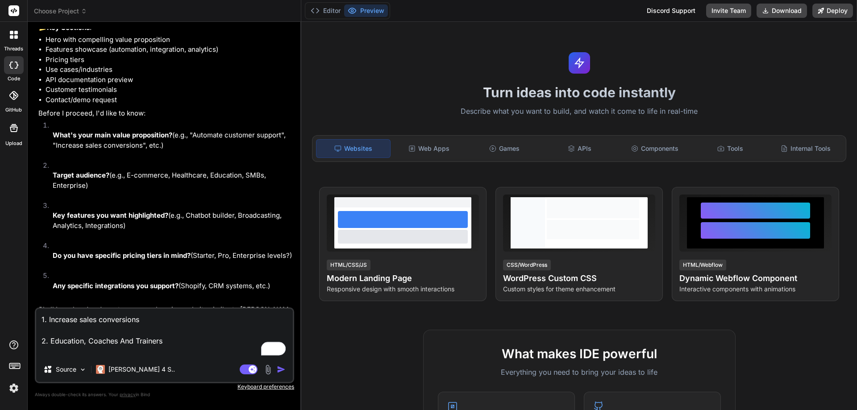
type textarea "x"
type textarea "1. Increase sales conversions 2. Education, Coaches And Trainers"
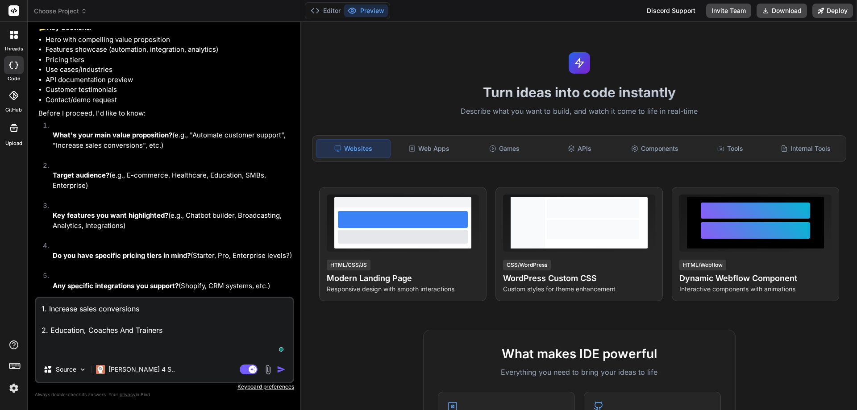
type textarea "x"
type textarea "1. Increase sales conversions 2. Education, Coaches And Trainers 3"
type textarea "x"
type textarea "1. Increase sales conversions 2. Education, Coaches And Trainers 3."
type textarea "x"
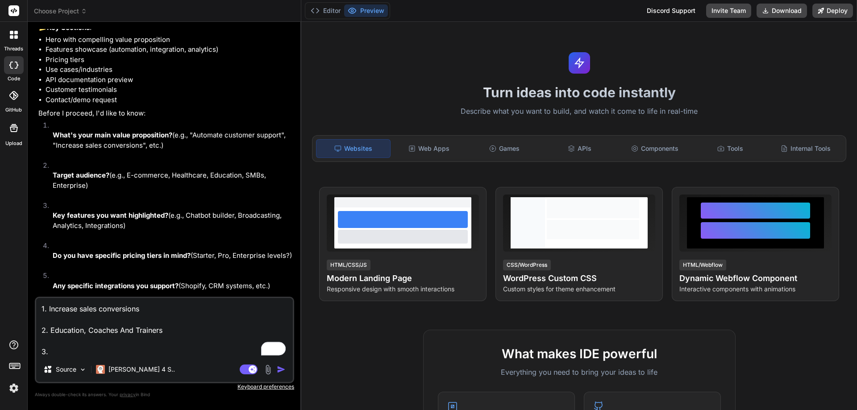
scroll to position [157, 0]
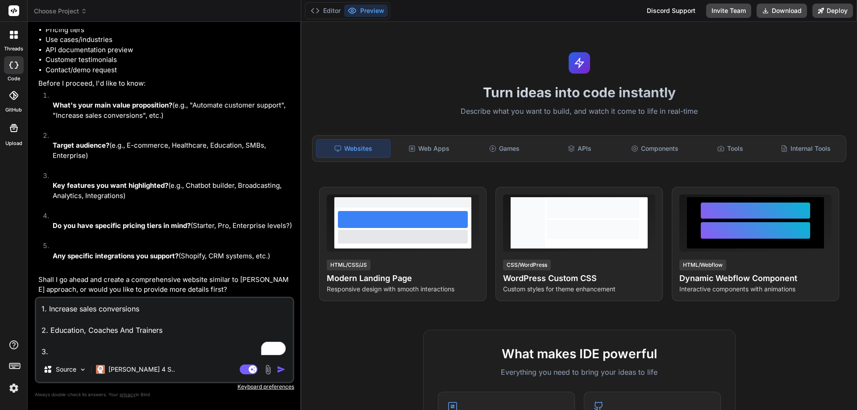
type textarea "1. Increase sales conversions 2. Education, Coaches And Trainers 3."
drag, startPoint x: 187, startPoint y: 190, endPoint x: 236, endPoint y: 188, distance: 49.5
click at [236, 188] on p "Key features you want highlighted? (e.g., Chatbot builder, Broadcasting, Analyt…" at bounding box center [173, 191] width 240 height 20
click at [190, 189] on p "Key features you want highlighted? (e.g., Chatbot builder, Broadcasting, Analyt…" at bounding box center [173, 191] width 240 height 20
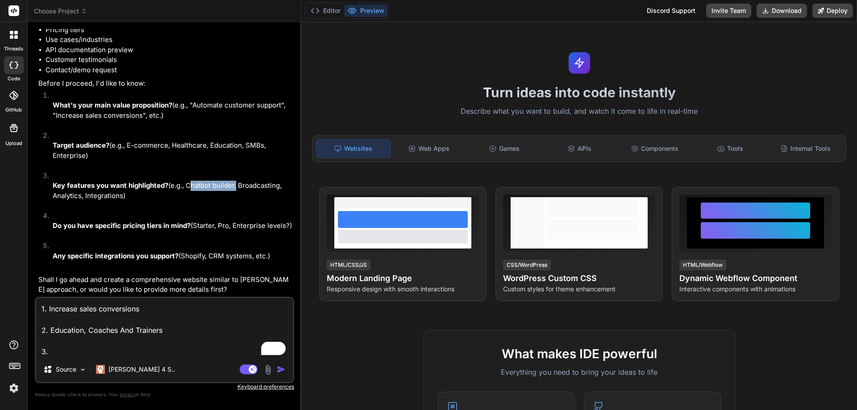
drag, startPoint x: 190, startPoint y: 189, endPoint x: 231, endPoint y: 191, distance: 41.1
click at [231, 191] on p "Key features you want highlighted? (e.g., Chatbot builder, Broadcasting, Analyt…" at bounding box center [173, 191] width 240 height 20
copy p "Chatbot builder"
click at [92, 351] on textarea "1. Increase sales conversions 2. Education, Coaches And Trainers 3." at bounding box center [164, 327] width 257 height 59
paste textarea "Chatbot builder"
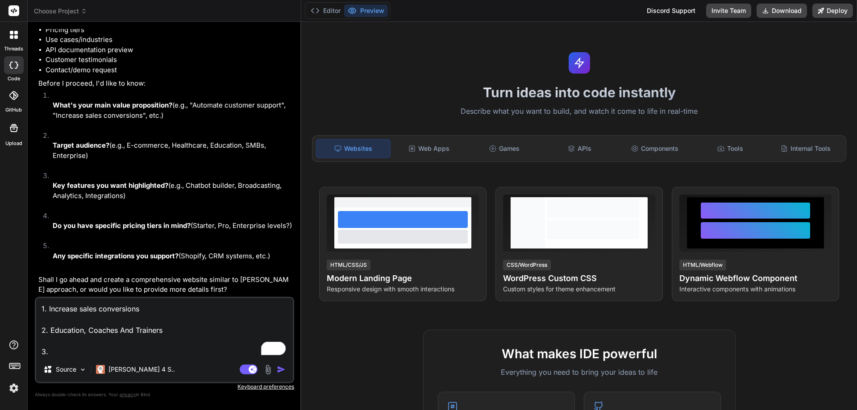
type textarea "x"
type textarea "1. Increase sales conversions 2. Education, Coaches And Trainers 3. Chatbot bui…"
click at [195, 226] on p "Do you have specific pricing tiers in mind? (Starter, Pro, Enterprise levels?)" at bounding box center [173, 226] width 240 height 10
click at [209, 226] on p "Do you have specific pricing tiers in mind? (Starter, Pro, Enterprise levels?)" at bounding box center [173, 226] width 240 height 10
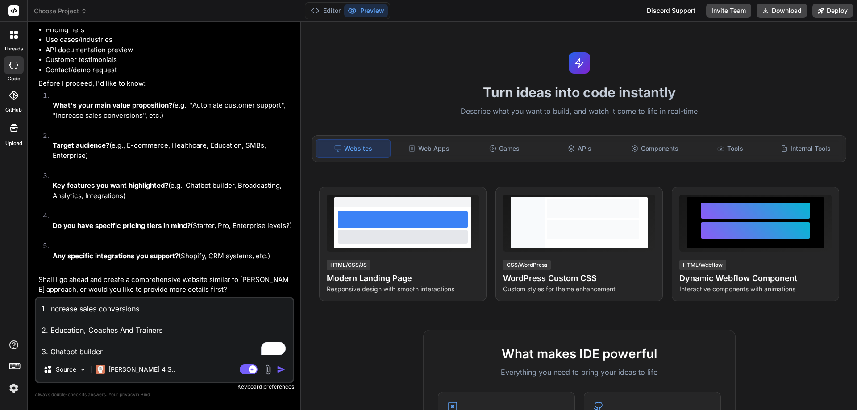
click at [115, 352] on textarea "1. Increase sales conversions 2. Education, Coaches And Trainers 3. Chatbot bui…" at bounding box center [164, 327] width 257 height 59
type textarea "x"
type textarea "1. Increase sales conversions 2. Education, Coaches And Trainers 3. Chatbot bui…"
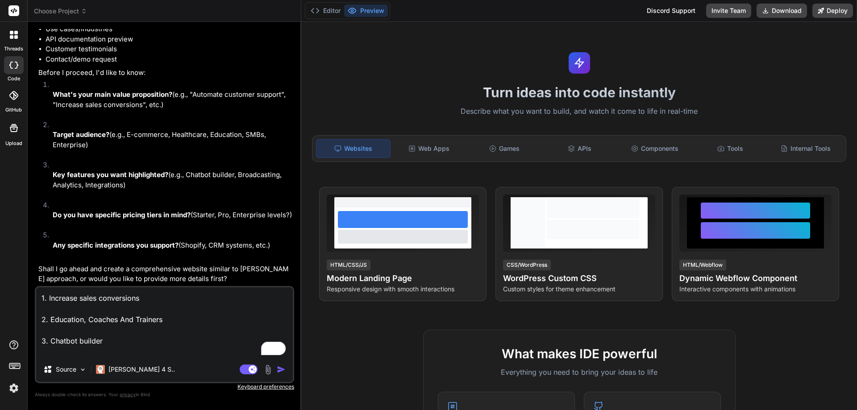
type textarea "x"
type textarea "1. Increase sales conversions 2. Education, Coaches And Trainers 3. Chatbot bui…"
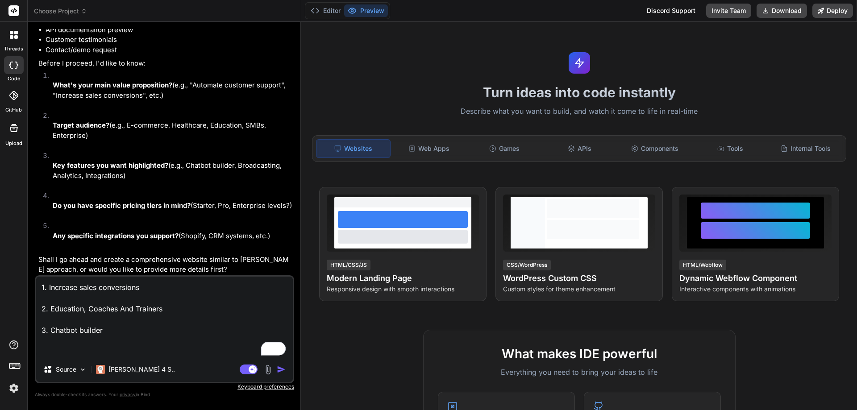
type textarea "x"
type textarea "1. Increase sales conversions 2. Education, Coaches And Trainers 3. Chatbot bui…"
type textarea "x"
type textarea "1. Increase sales conversions 2. Education, Coaches And Trainers 3. Chatbot bui…"
type textarea "x"
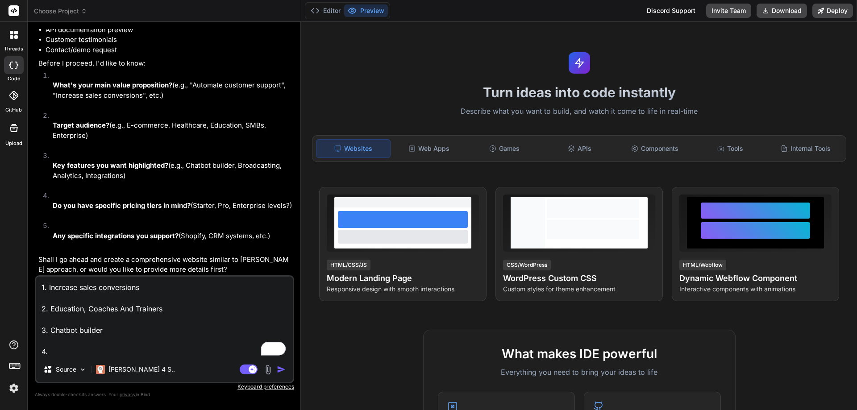
type textarea "1. Increase sales conversions 2. Education, Coaches And Trainers 3. Chatbot bui…"
type textarea "x"
type textarea "1. Increase sales conversions 2. Education, Coaches And Trainers 3. Chatbot bui…"
type textarea "x"
type textarea "1. Increase sales conversions 2. Education, Coaches And Trainers 3. Chatbot bui…"
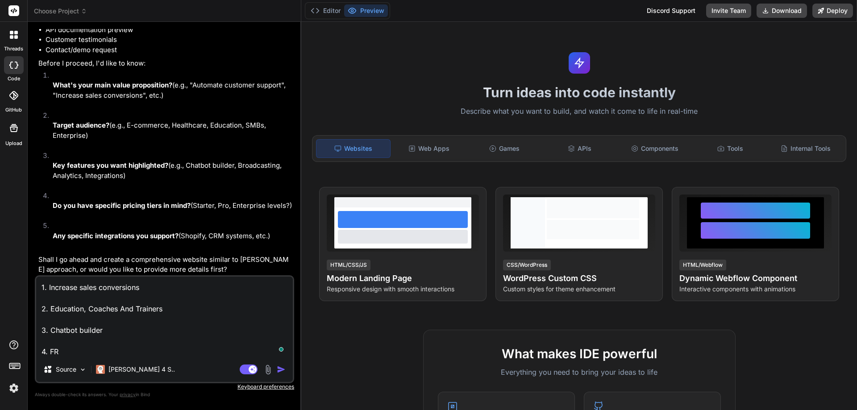
type textarea "x"
type textarea "1. Increase sales conversions 2. Education, Coaches And Trainers 3. Chatbot bui…"
type textarea "x"
type textarea "1. Increase sales conversions 2. Education, Coaches And Trainers 3. Chatbot bui…"
type textarea "x"
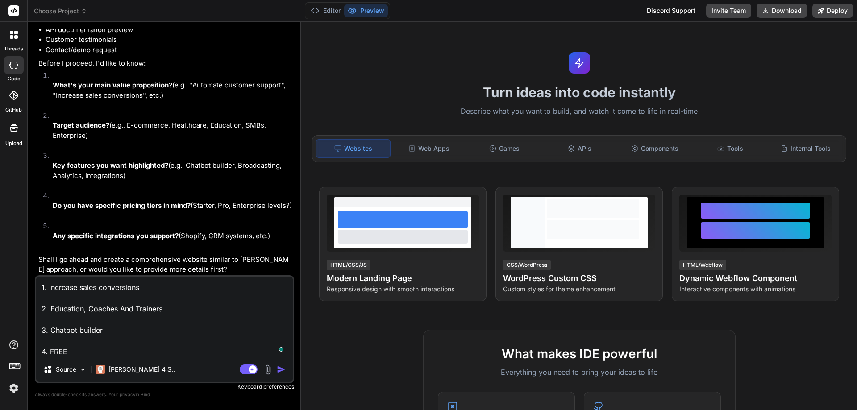
type textarea "1. Increase sales conversions 2. Education, Coaches And Trainers 3. Chatbot bui…"
type textarea "x"
type textarea "1. Increase sales conversions 2. Education, Coaches And Trainers 3. Chatbot bui…"
type textarea "x"
type textarea "1. Increase sales conversions 2. Education, Coaches And Trainers 3. Chatbot bui…"
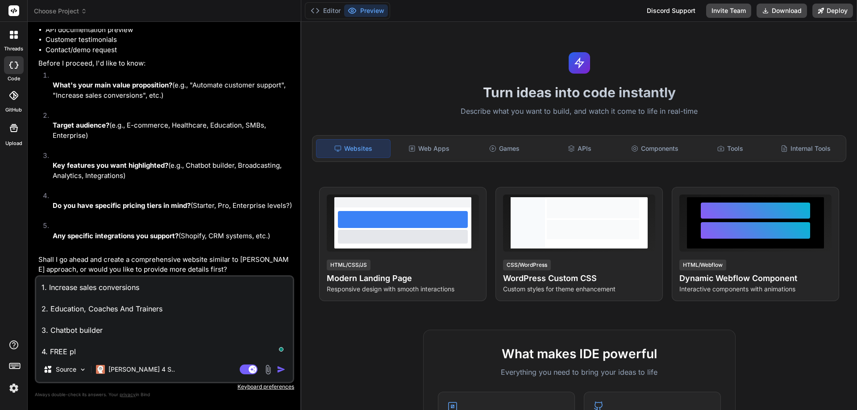
type textarea "x"
type textarea "1. Increase sales conversions 2. Education, Coaches And Trainers 3. Chatbot bui…"
type textarea "x"
type textarea "1. Increase sales conversions 2. Education, Coaches And Trainers 3. Chatbot bui…"
type textarea "x"
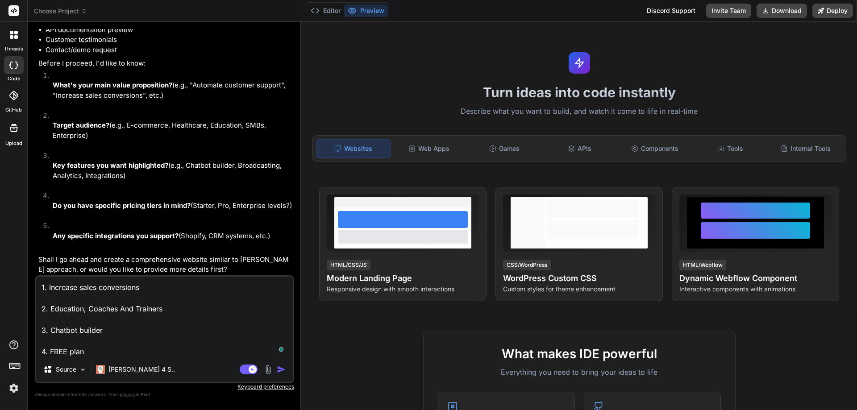
type textarea "1. Increase sales conversions 2. Education, Coaches And Trainers 3. Chatbot bui…"
type textarea "x"
type textarea "1. Increase sales conversions 2. Education, Coaches And Trainers 3. Chatbot bui…"
type textarea "x"
type textarea "1. Increase sales conversions 2. Education, Coaches And Trainers 3. Chatbot bui…"
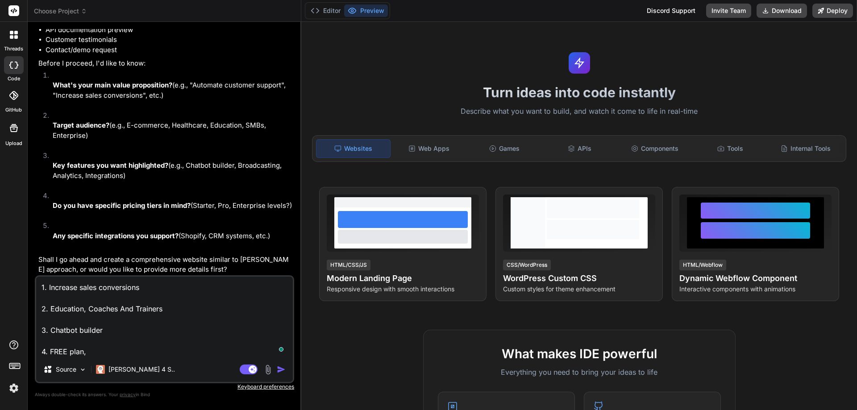
type textarea "x"
type textarea "1. Increase sales conversions 2. Education, Coaches And Trainers 3. Chatbot bui…"
type textarea "x"
type textarea "1. Increase sales conversions 2. Education, Coaches And Trainers 3. Chatbot bui…"
type textarea "x"
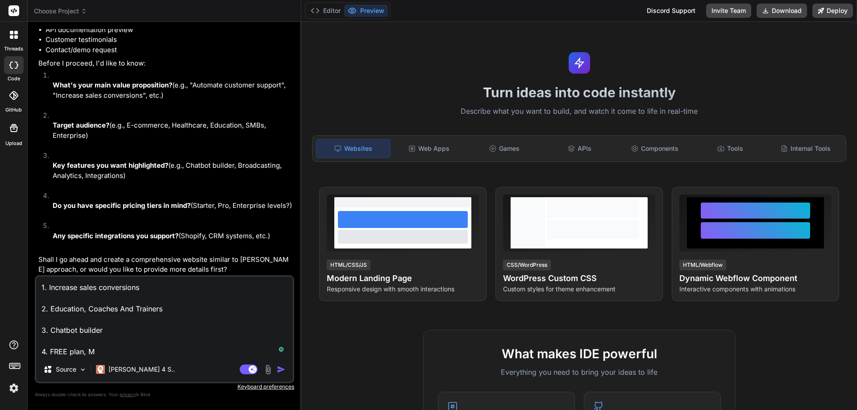
type textarea "1. Increase sales conversions 2. Education, Coaches And Trainers 3. Chatbot bui…"
type textarea "x"
type textarea "1. Increase sales conversions 2. Education, Coaches And Trainers 3. Chatbot bui…"
type textarea "x"
type textarea "1. Increase sales conversions 2. Education, Coaches And Trainers 3. Chatbot bui…"
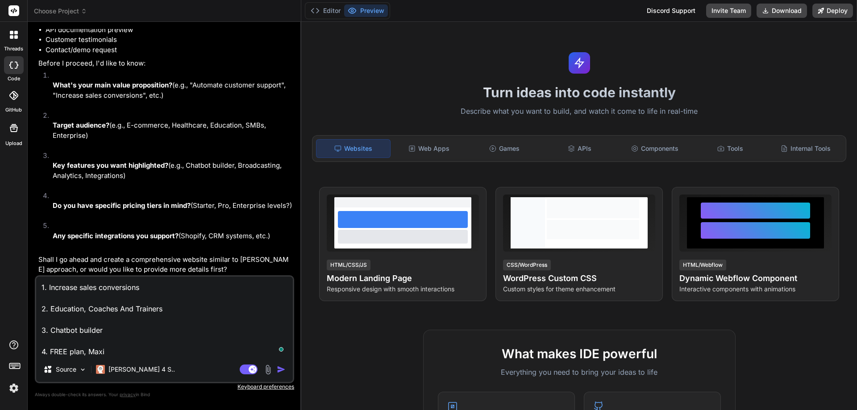
type textarea "x"
type textarea "1. Increase sales conversions 2. Education, Coaches And Trainers 3. Chatbot bui…"
type textarea "x"
type textarea "1. Increase sales conversions 2. Education, Coaches And Trainers 3. Chatbot bui…"
type textarea "x"
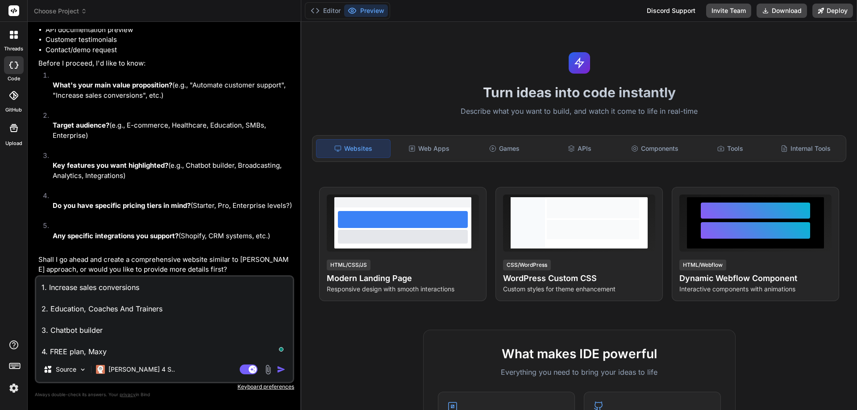
type textarea "1. Increase sales conversions 2. Education, Coaches And Trainers 3. Chatbot bui…"
type textarea "x"
type textarea "1. Increase sales conversions 2. Education, Coaches And Trainers 3. Chatbot bui…"
type textarea "x"
type textarea "1. Increase sales conversions 2. Education, Coaches And Trainers 3. Chatbot bui…"
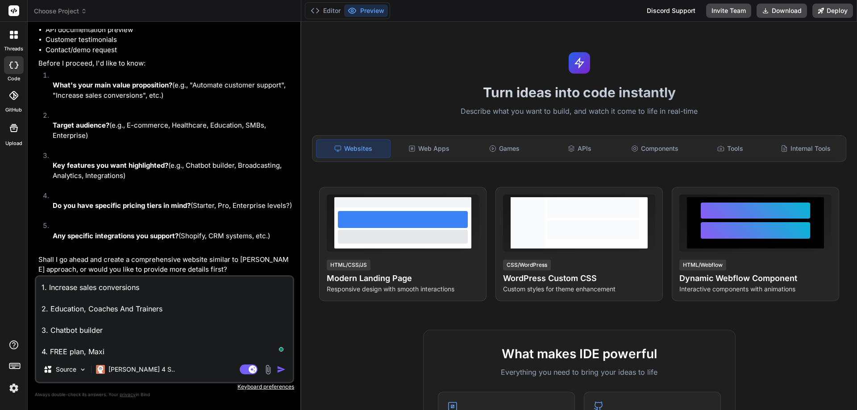
type textarea "x"
type textarea "1. Increase sales conversions 2. Education, Coaches And Trainers 3. Chatbot bui…"
type textarea "x"
type textarea "1. Increase sales conversions 2. Education, Coaches And Trainers 3. Chatbot bui…"
type textarea "x"
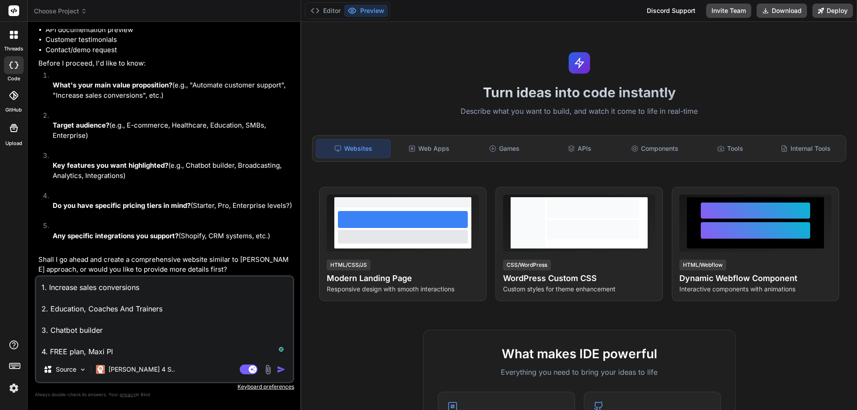
type textarea "1. Increase sales conversions 2. Education, Coaches And Trainers 3. Chatbot bui…"
type textarea "x"
type textarea "1. Increase sales conversions 2. Education, Coaches And Trainers 3. Chatbot bui…"
type textarea "x"
type textarea "1. Increase sales conversions 2. Education, Coaches And Trainers 3. Chatbot bui…"
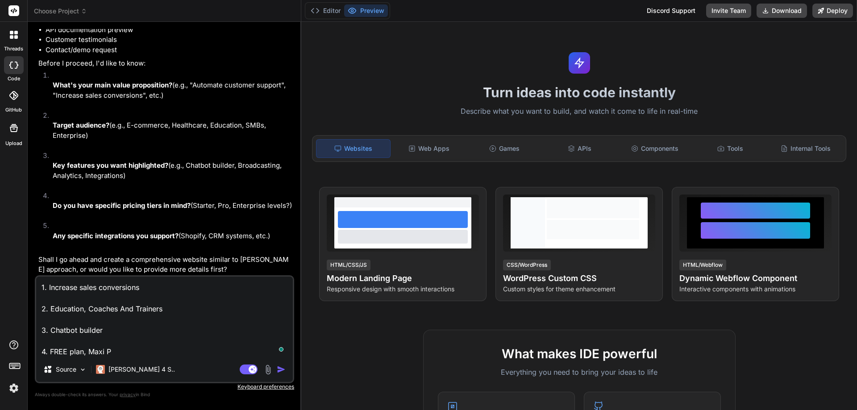
type textarea "x"
type textarea "1. Increase sales conversions 2. Education, Coaches And Trainers 3. Chatbot bui…"
type textarea "x"
type textarea "1. Increase sales conversions 2. Education, Coaches And Trainers 3. Chatbot bui…"
type textarea "x"
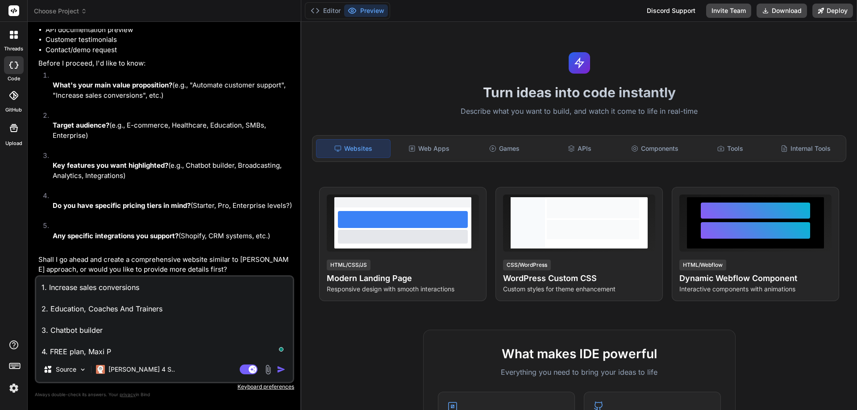
type textarea "1. Increase sales conversions 2. Education, Coaches And Trainers 3. Chatbot bui…"
type textarea "x"
type textarea "1. Increase sales conversions 2. Education, Coaches And Trainers 3. Chatbot bui…"
type textarea "x"
type textarea "1. Increase sales conversions 2. Education, Coaches And Trainers 3. Chatbot bui…"
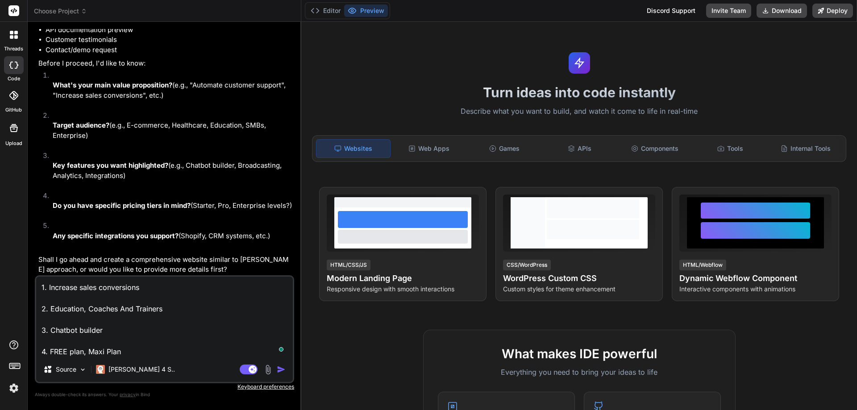
type textarea "x"
type textarea "1. Increase sales conversions 2. Education, Coaches And Trainers 3. Chatbot bui…"
type textarea "x"
type textarea "1. Increase sales conversions 2. Education, Coaches And Trainers 3. Chatbot bui…"
type textarea "x"
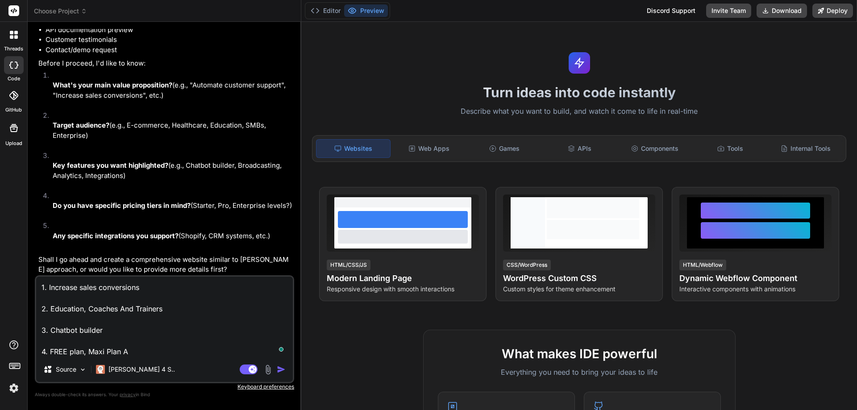
type textarea "1. Increase sales conversions 2. Education, Coaches And Trainers 3. Chatbot bui…"
type textarea "x"
type textarea "1. Increase sales conversions 2. Education, Coaches And Trainers 3. Chatbot bui…"
type textarea "x"
type textarea "1. Increase sales conversions 2. Education, Coaches And Trainers 3. Chatbot bui…"
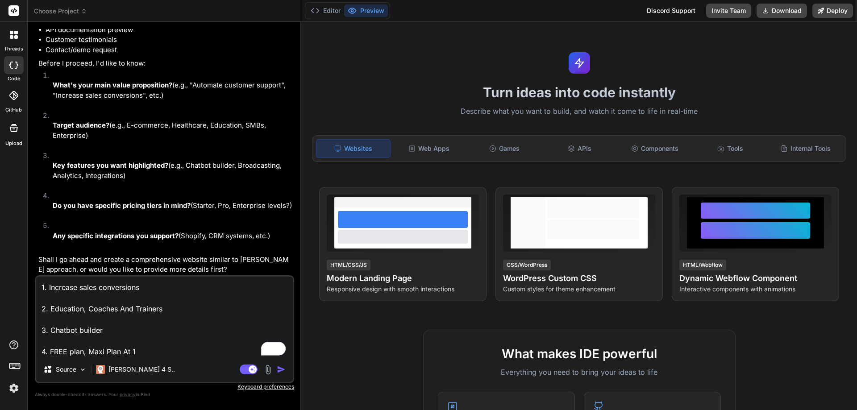
type textarea "x"
type textarea "1. Increase sales conversions 2. Education, Coaches And Trainers 3. Chatbot bui…"
type textarea "x"
type textarea "1. Increase sales conversions 2. Education, Coaches And Trainers 3. Chatbot bui…"
type textarea "x"
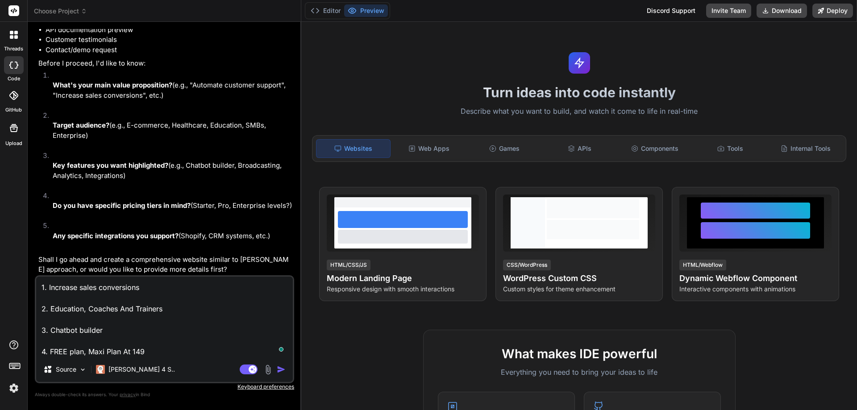
type textarea "1. Increase sales conversions 2. Education, Coaches And Trainers 3. Chatbot bui…"
type textarea "x"
type textarea "1. Increase sales conversions 2. Education, Coaches And Trainers 3. Chatbot bui…"
type textarea "x"
type textarea "1. Increase sales conversions 2. Education, Coaches And Trainers 3. Chatbot bui…"
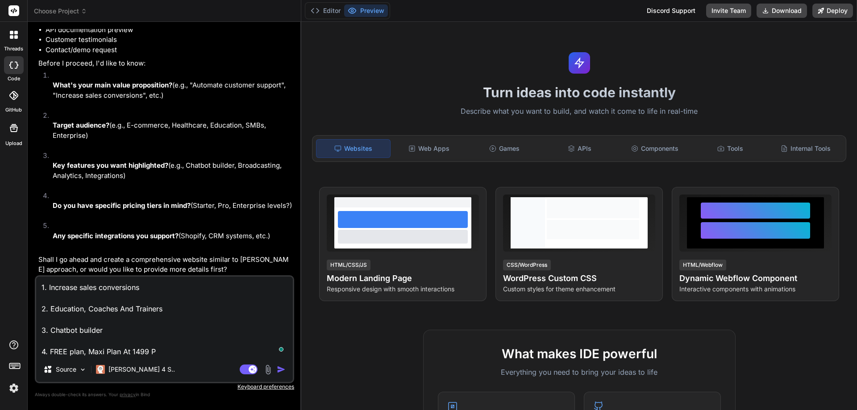
type textarea "x"
type textarea "1. Increase sales conversions 2. Education, Coaches And Trainers 3. Chatbot bui…"
type textarea "x"
type textarea "1. Increase sales conversions 2. Education, Coaches And Trainers 3. Chatbot bui…"
type textarea "x"
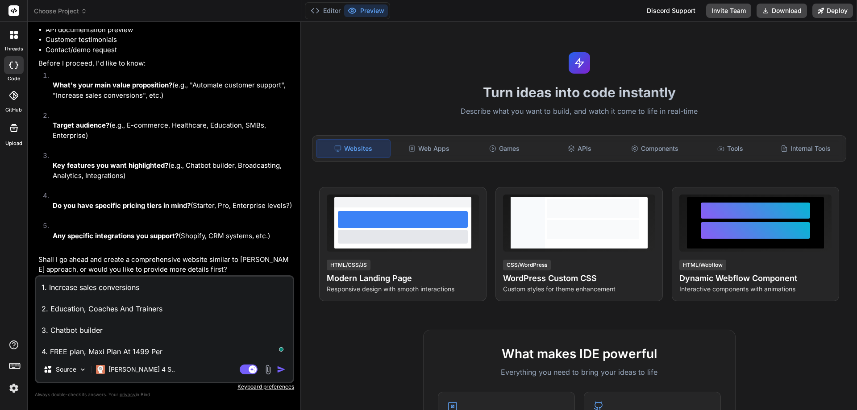
type textarea "1. Increase sales conversions 2. Education, Coaches And Trainers 3. Chatbot bui…"
type textarea "x"
type textarea "1. Increase sales conversions 2. Education, Coaches And Trainers 3. Chatbot bui…"
type textarea "x"
type textarea "1. Increase sales conversions 2. Education, Coaches And Trainers 3. Chatbot bui…"
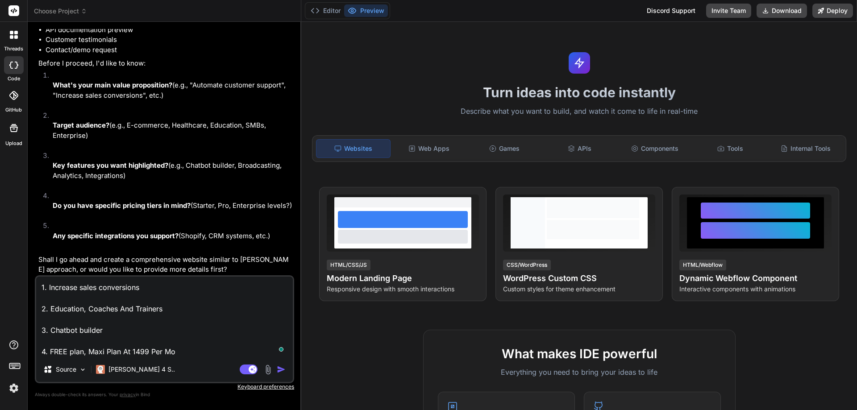
type textarea "x"
type textarea "1. Increase sales conversions 2. Education, Coaches And Trainers 3. Chatbot bui…"
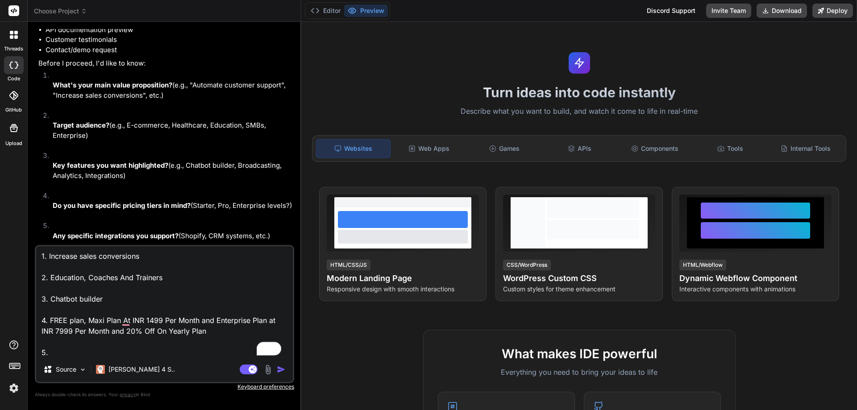
scroll to position [214, 0]
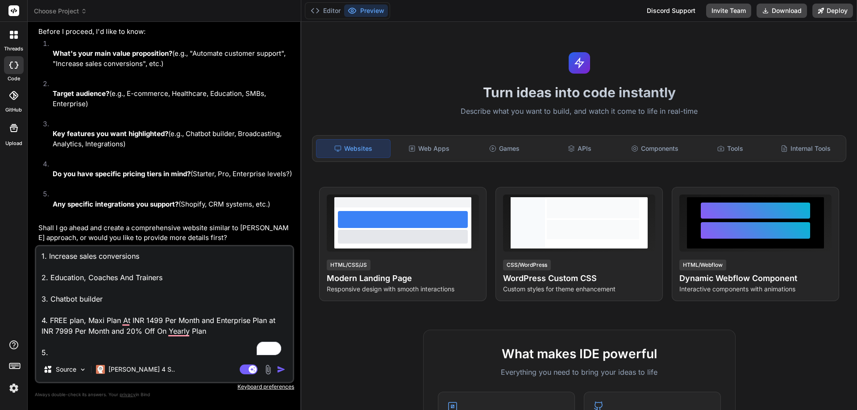
click at [185, 202] on p "Any specific integrations you support? (Shopify, CRM systems, etc.)" at bounding box center [173, 204] width 240 height 10
drag, startPoint x: 185, startPoint y: 202, endPoint x: 268, endPoint y: 205, distance: 83.5
click at [268, 205] on p "Any specific integrations you support? (Shopify, CRM systems, etc.)" at bounding box center [173, 204] width 240 height 10
copy p "Shopify, CRM systems, etc."
click at [80, 357] on div "1. Increase sales conversions 2. Education, Coaches And Trainers 3. Chatbot bui…" at bounding box center [164, 314] width 259 height 138
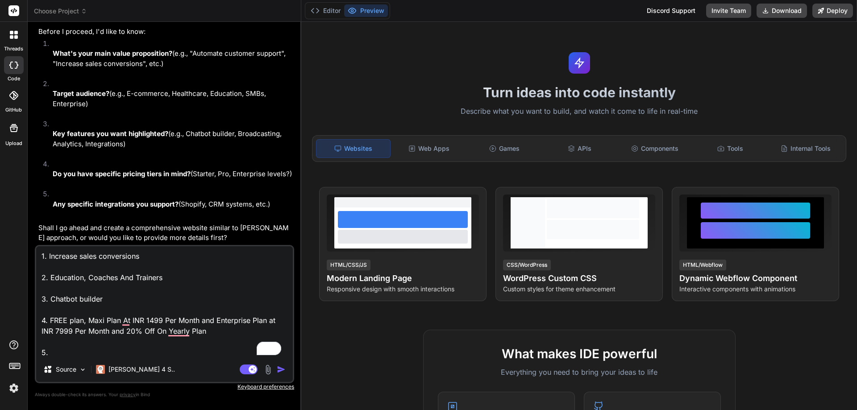
click at [79, 350] on textarea "1. Increase sales conversions 2. Education, Coaches And Trainers 3. Chatbot bui…" at bounding box center [164, 301] width 257 height 111
paste textarea "Shopify, CRM systems, etc."
click at [281, 368] on img "button" at bounding box center [281, 369] width 9 height 9
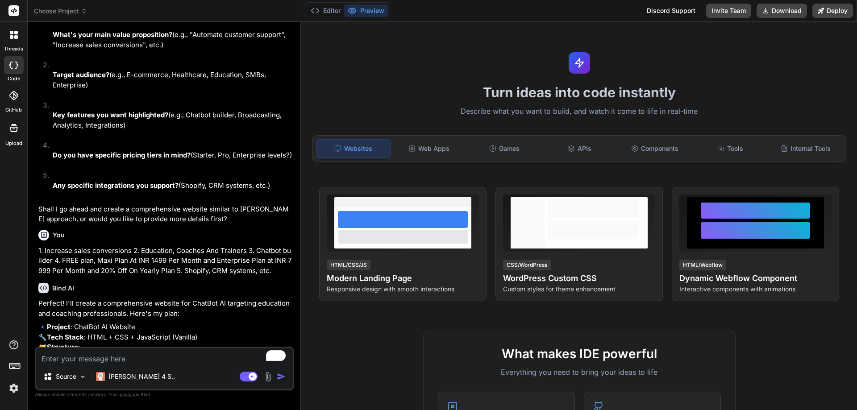
scroll to position [380, 0]
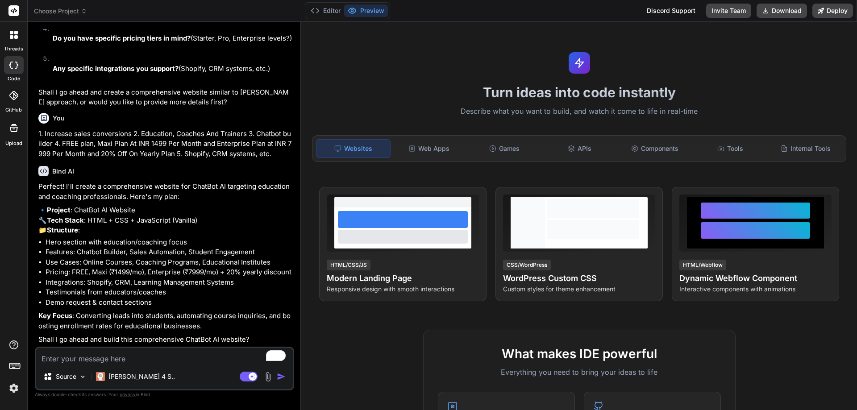
click at [153, 366] on div "Source Claude 4 S.. Agent Mode. When this toggle is activated, AI automatically…" at bounding box center [164, 369] width 259 height 44
click at [149, 363] on textarea "To enrich screen reader interactions, please activate Accessibility in Grammarl…" at bounding box center [164, 356] width 257 height 16
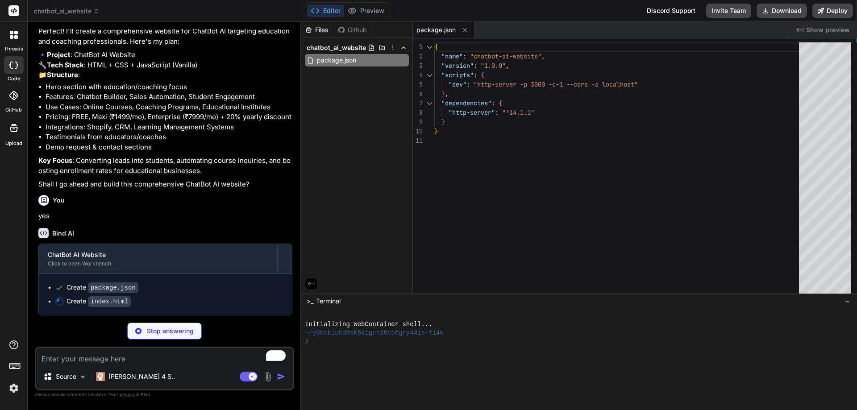
scroll to position [450, 0]
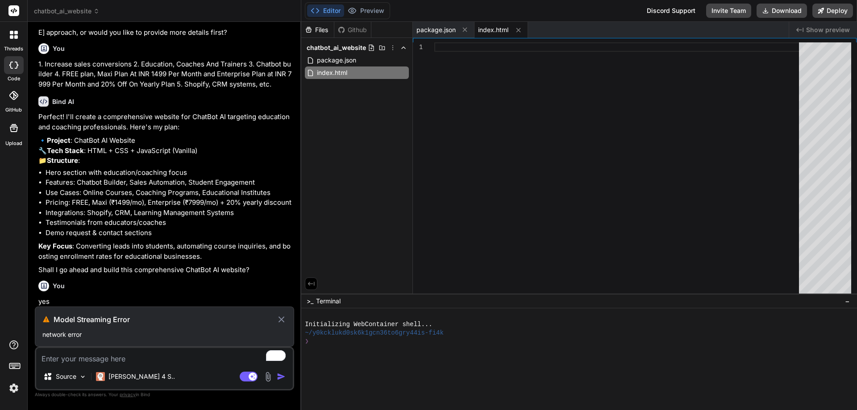
click at [62, 332] on p "network error" at bounding box center [164, 334] width 244 height 9
click at [113, 360] on textarea "To enrich screen reader interactions, please activate Accessibility in Grammarl…" at bounding box center [164, 356] width 257 height 16
click at [78, 358] on textarea "To enrich screen reader interactions, please activate Accessibility in Grammarl…" at bounding box center [164, 356] width 257 height 16
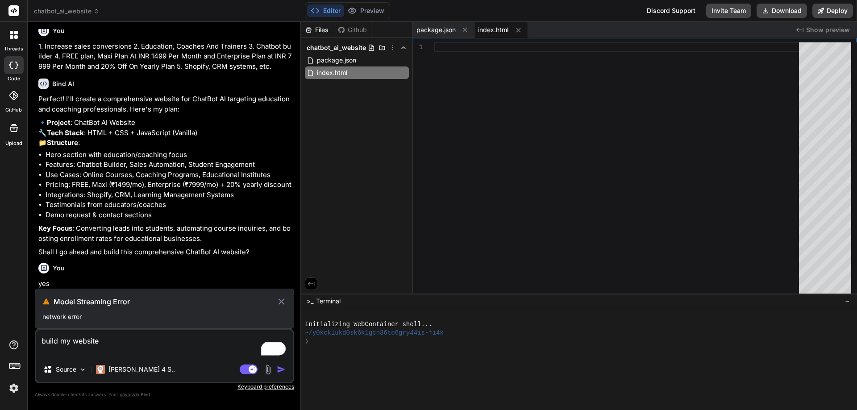
click at [280, 301] on icon at bounding box center [281, 301] width 10 height 11
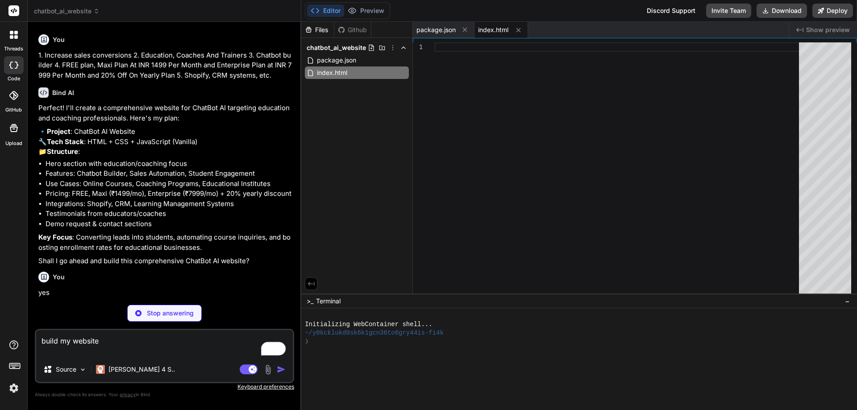
scroll to position [459, 0]
click at [112, 338] on textarea "build my website" at bounding box center [164, 343] width 257 height 27
click at [112, 342] on textarea "build my website" at bounding box center [164, 343] width 257 height 27
click at [345, 74] on span "index.html" at bounding box center [332, 72] width 32 height 11
click at [344, 61] on span "package.json" at bounding box center [336, 60] width 41 height 11
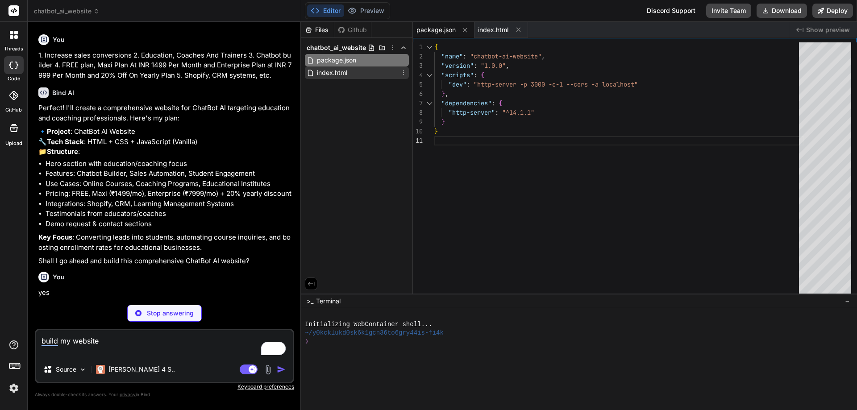
click at [344, 72] on span "index.html" at bounding box center [332, 72] width 32 height 11
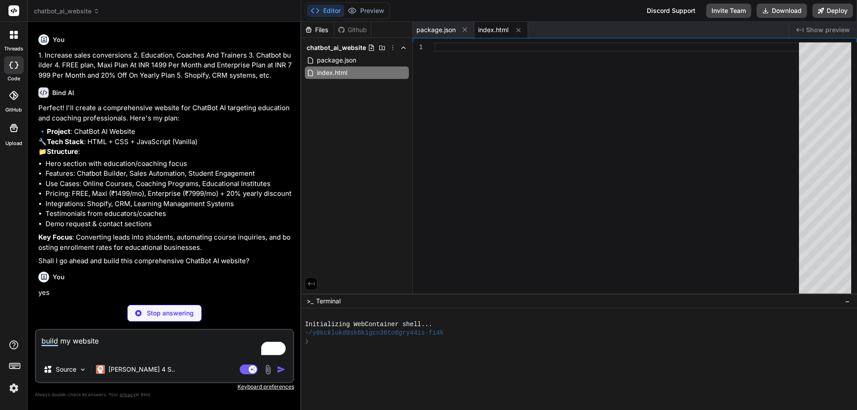
click at [460, 48] on div at bounding box center [619, 170] width 370 height 256
click at [314, 341] on textarea "Terminal input" at bounding box center [314, 341] width 4 height 8
click at [326, 343] on div "❯" at bounding box center [575, 341] width 540 height 8
click at [141, 314] on img at bounding box center [138, 313] width 6 height 6
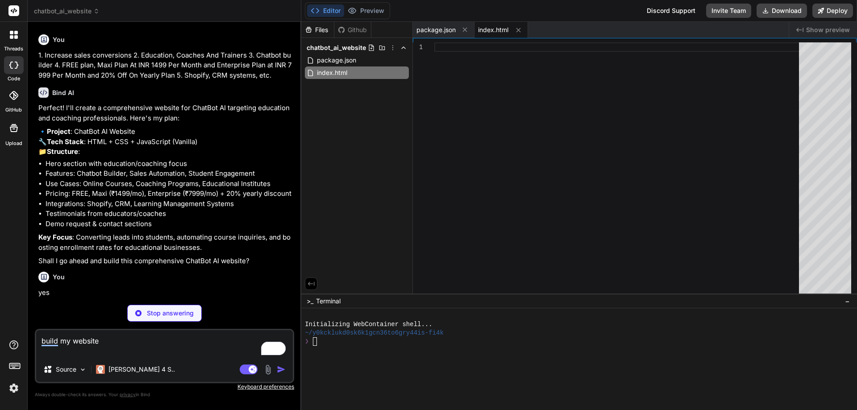
scroll to position [427, 0]
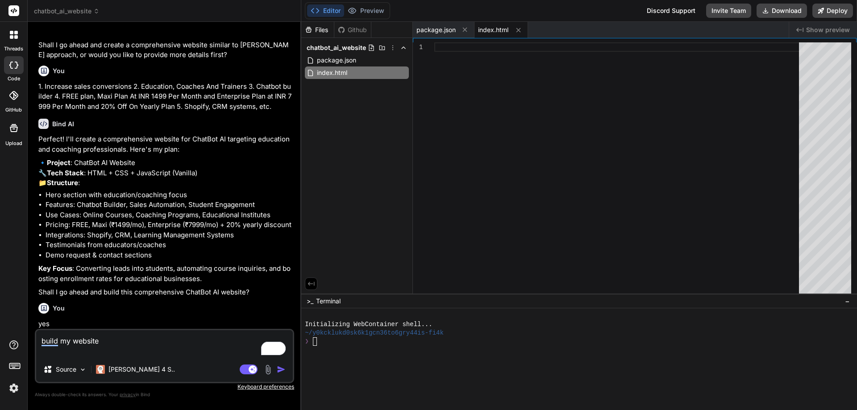
click at [111, 343] on textarea "build my website" at bounding box center [164, 343] width 257 height 27
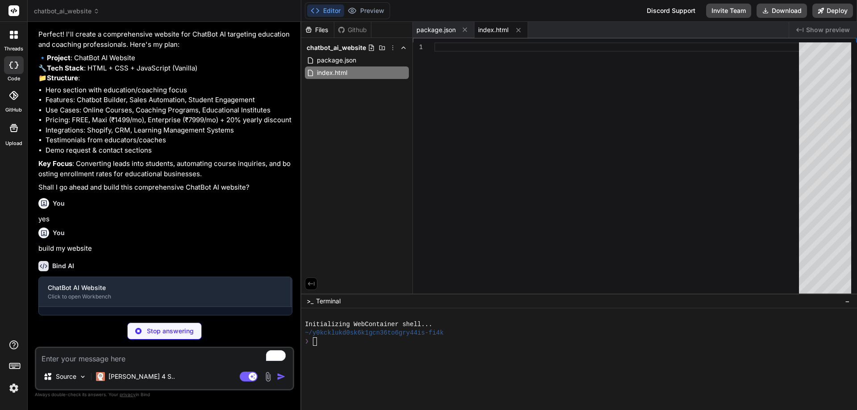
scroll to position [535, 0]
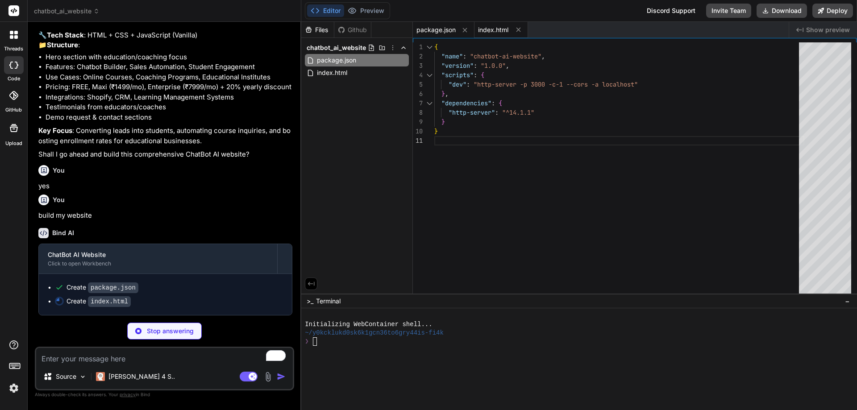
click at [494, 29] on span "index.html" at bounding box center [493, 29] width 30 height 9
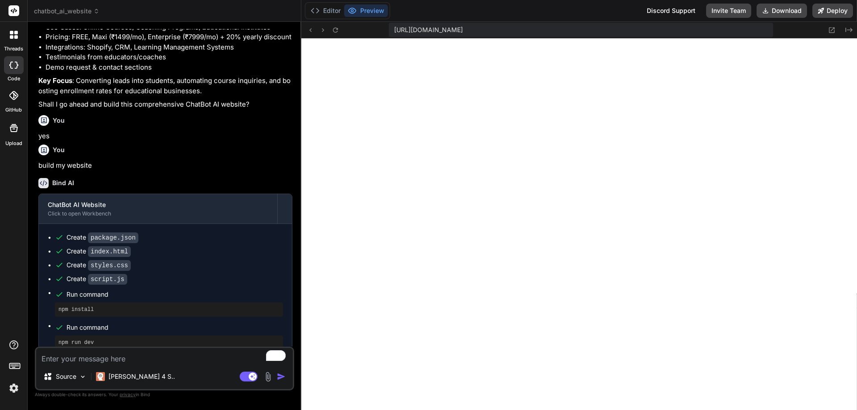
scroll to position [390, 0]
